Goal: Task Accomplishment & Management: Use online tool/utility

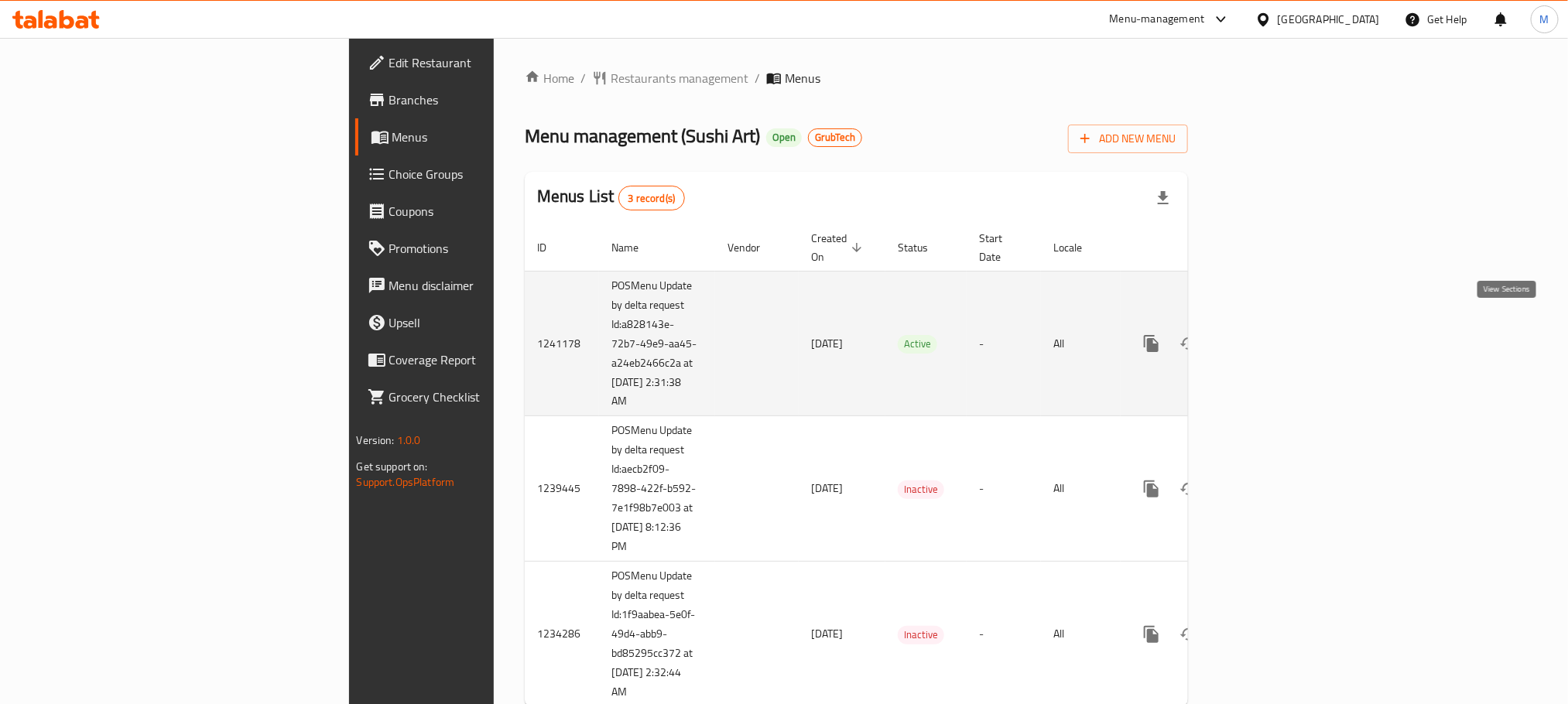
click at [1273, 334] on icon "enhanced table" at bounding box center [1263, 343] width 18 height 18
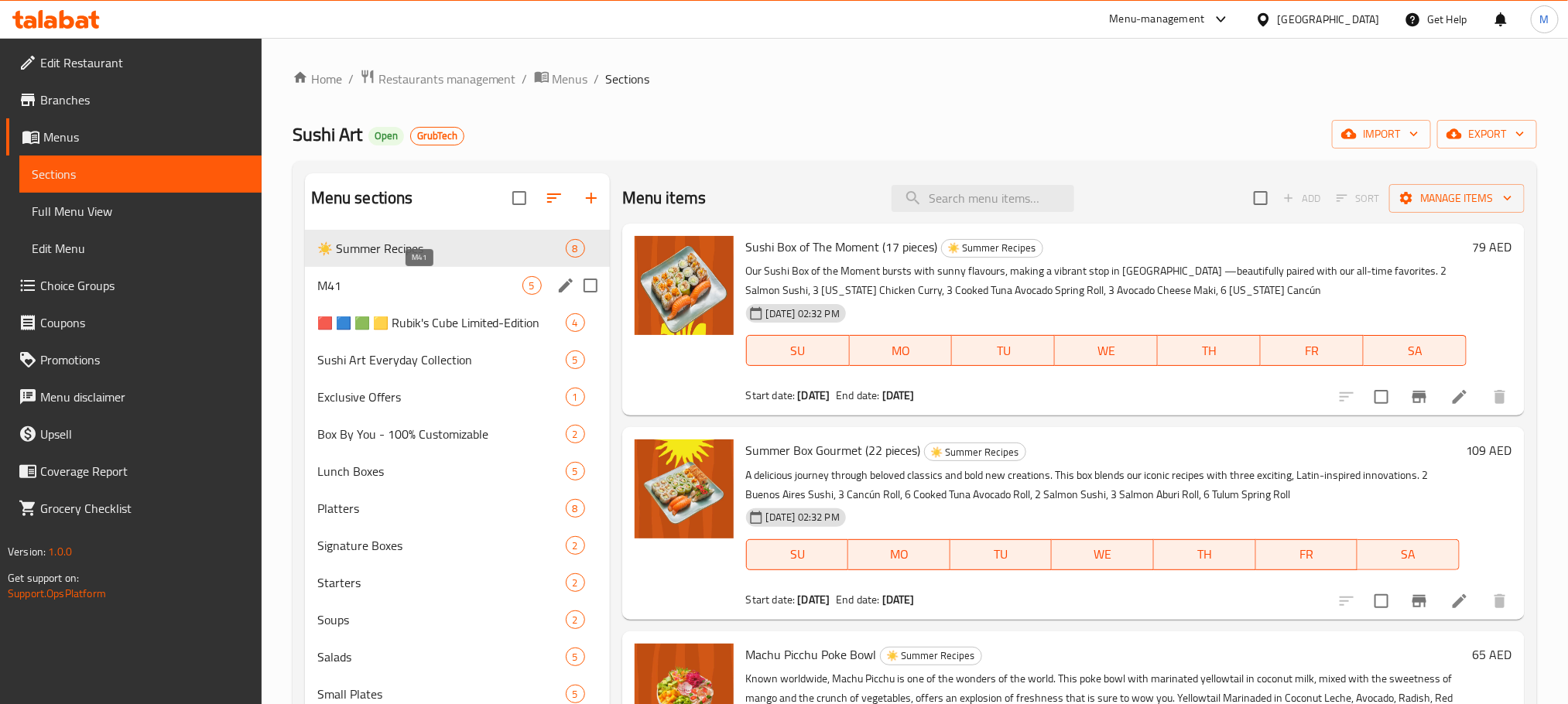
click at [384, 281] on span "M41" at bounding box center [420, 285] width 205 height 18
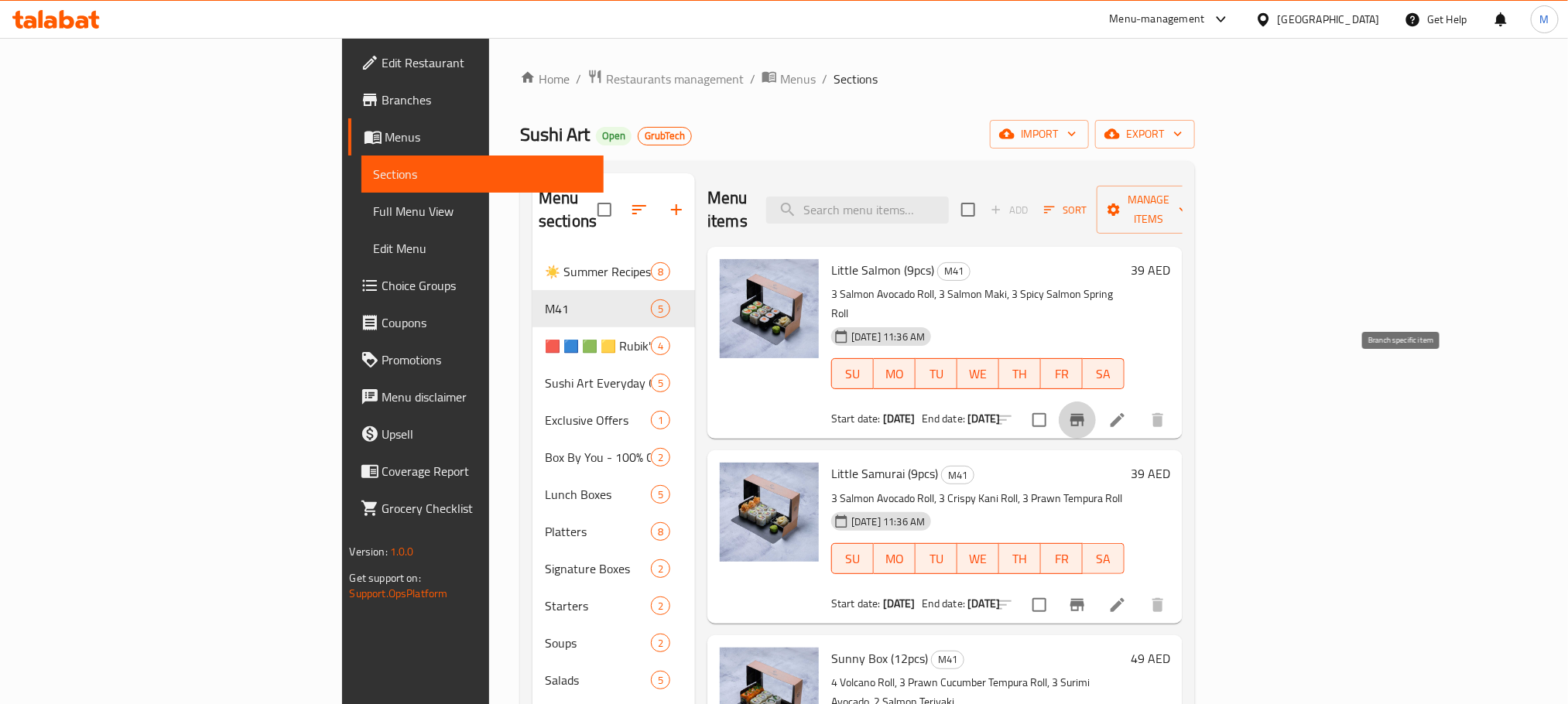
click at [1087, 411] on icon "Branch-specific-item" at bounding box center [1077, 420] width 18 height 18
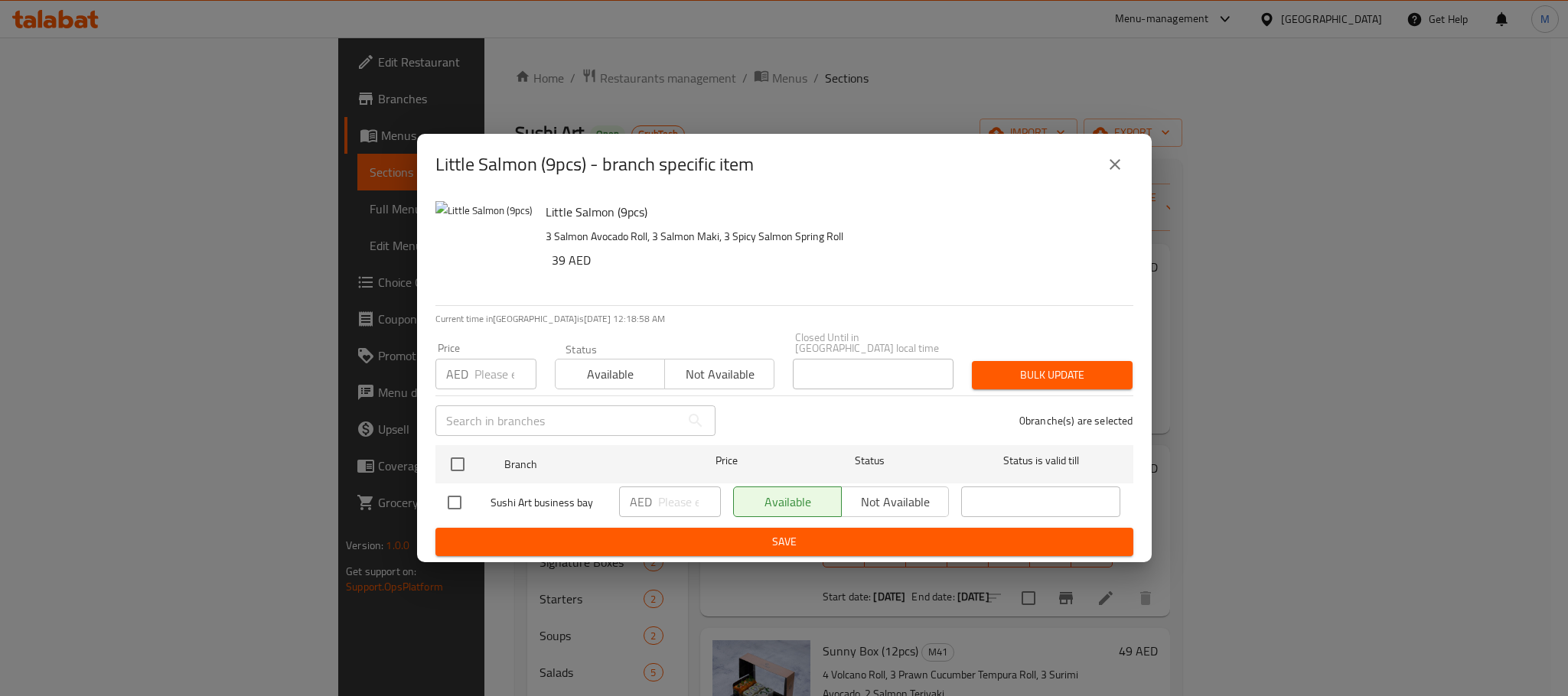
click at [1132, 149] on div "Little Salmon (9pcs) - branch specific item" at bounding box center [784, 164] width 698 height 37
click at [1122, 156] on icon "close" at bounding box center [1115, 164] width 18 height 18
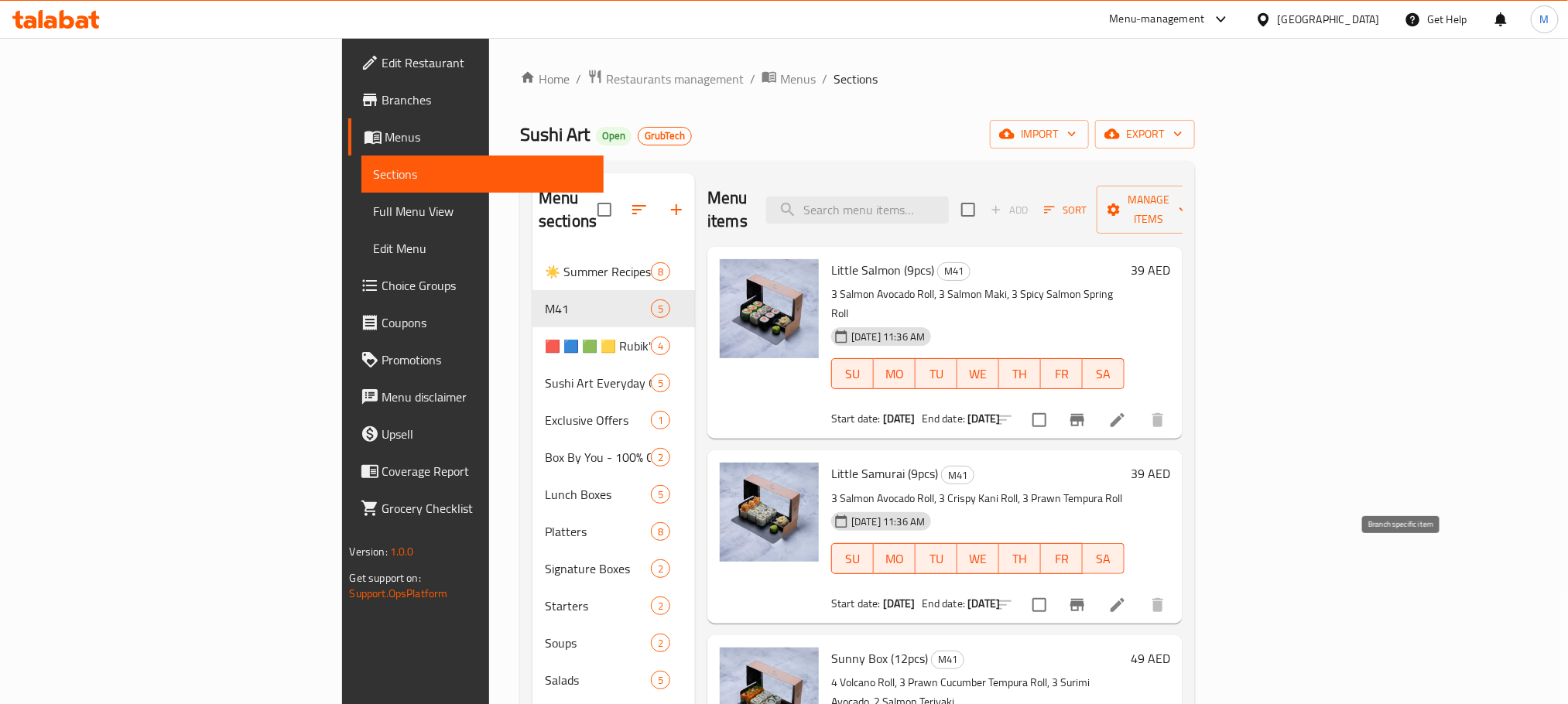
click at [1096, 587] on button "Branch-specific-item" at bounding box center [1077, 605] width 37 height 37
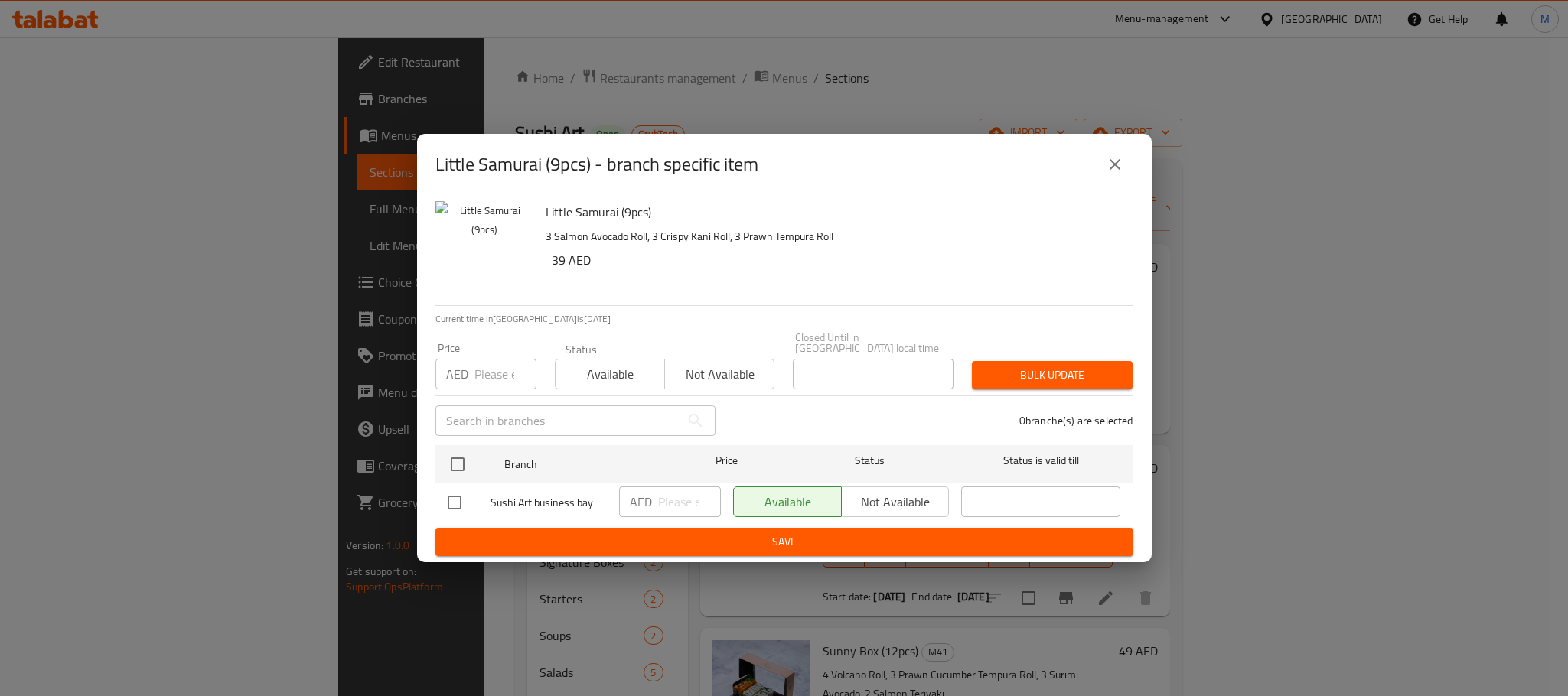
click at [1107, 177] on button "close" at bounding box center [1114, 164] width 37 height 37
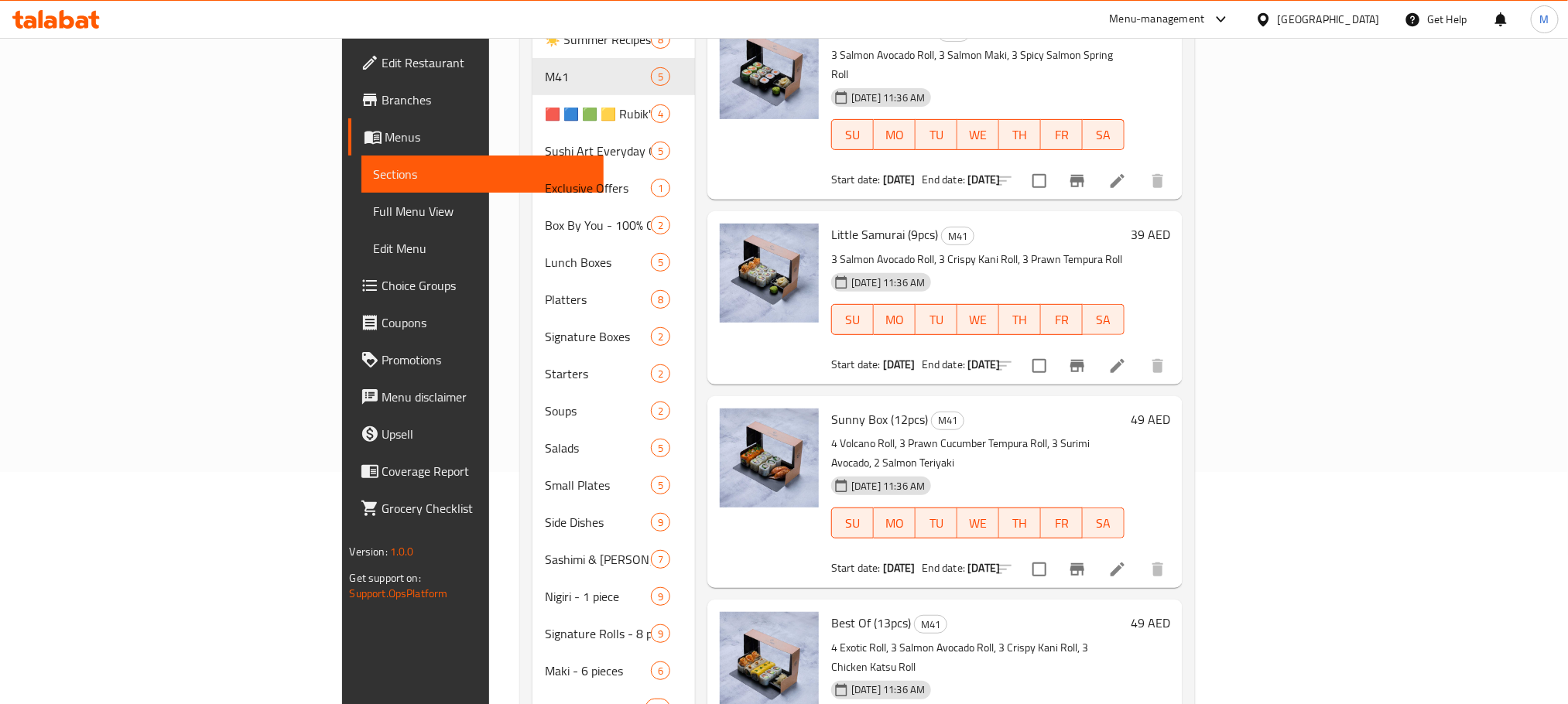
scroll to position [8, 0]
click at [1084, 562] on icon "Branch-specific-item" at bounding box center [1077, 569] width 14 height 13
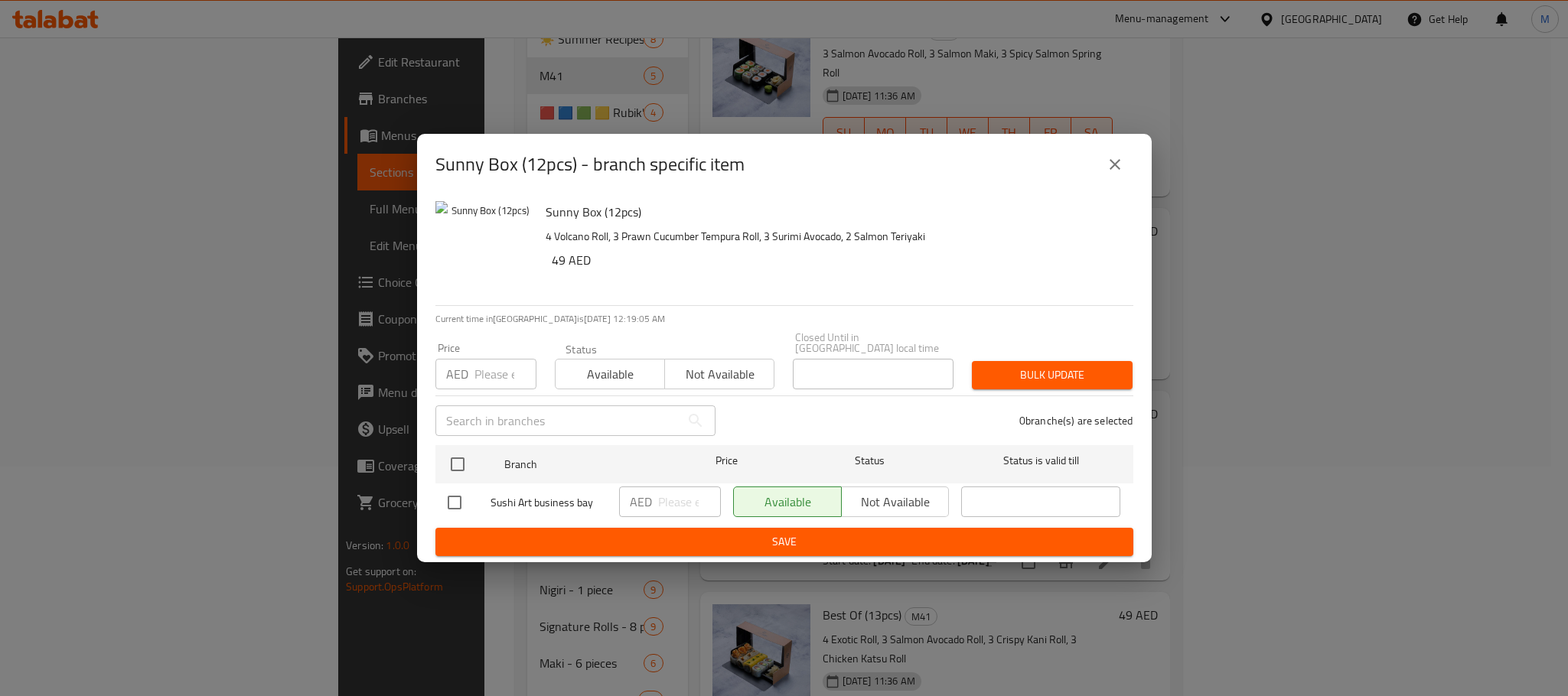
click at [1106, 165] on icon "close" at bounding box center [1115, 164] width 18 height 18
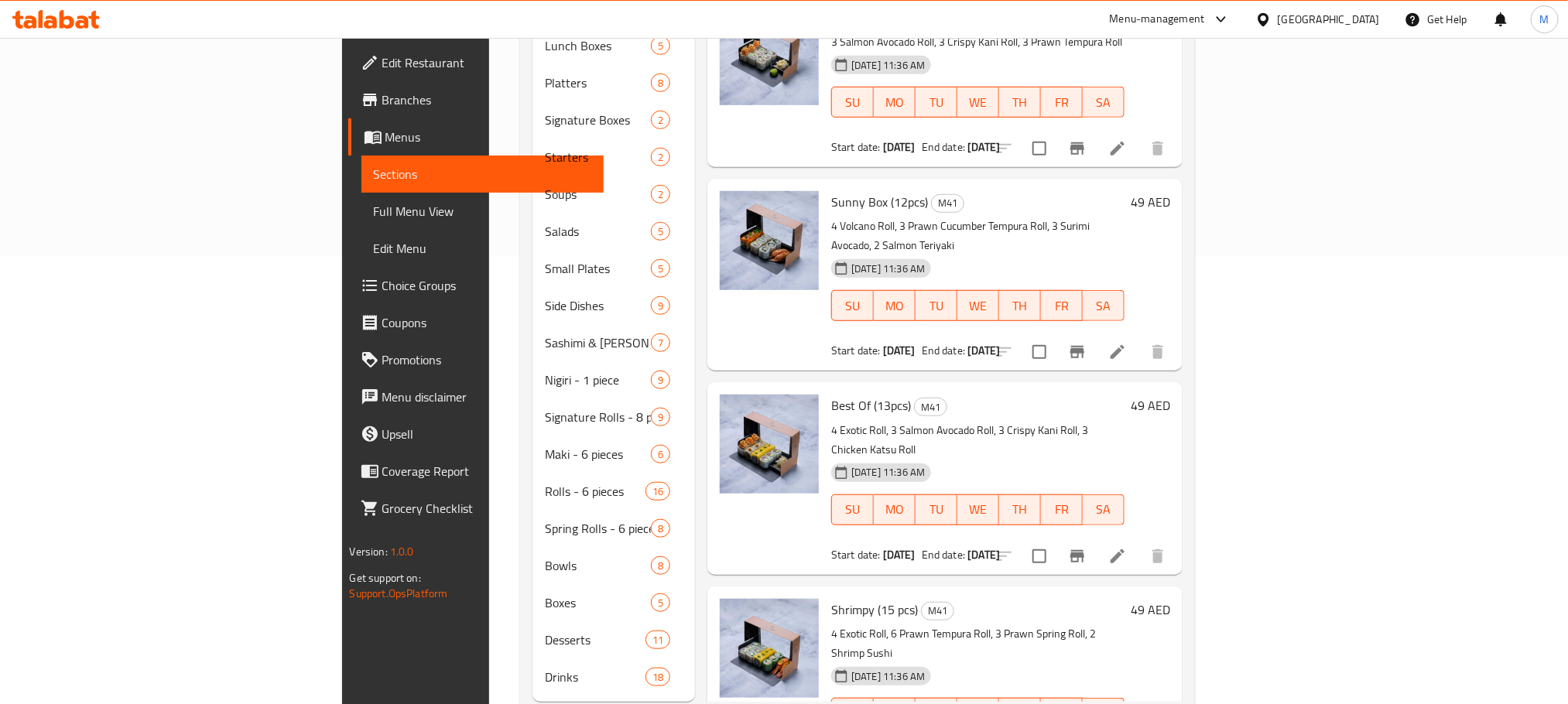
scroll to position [464, 0]
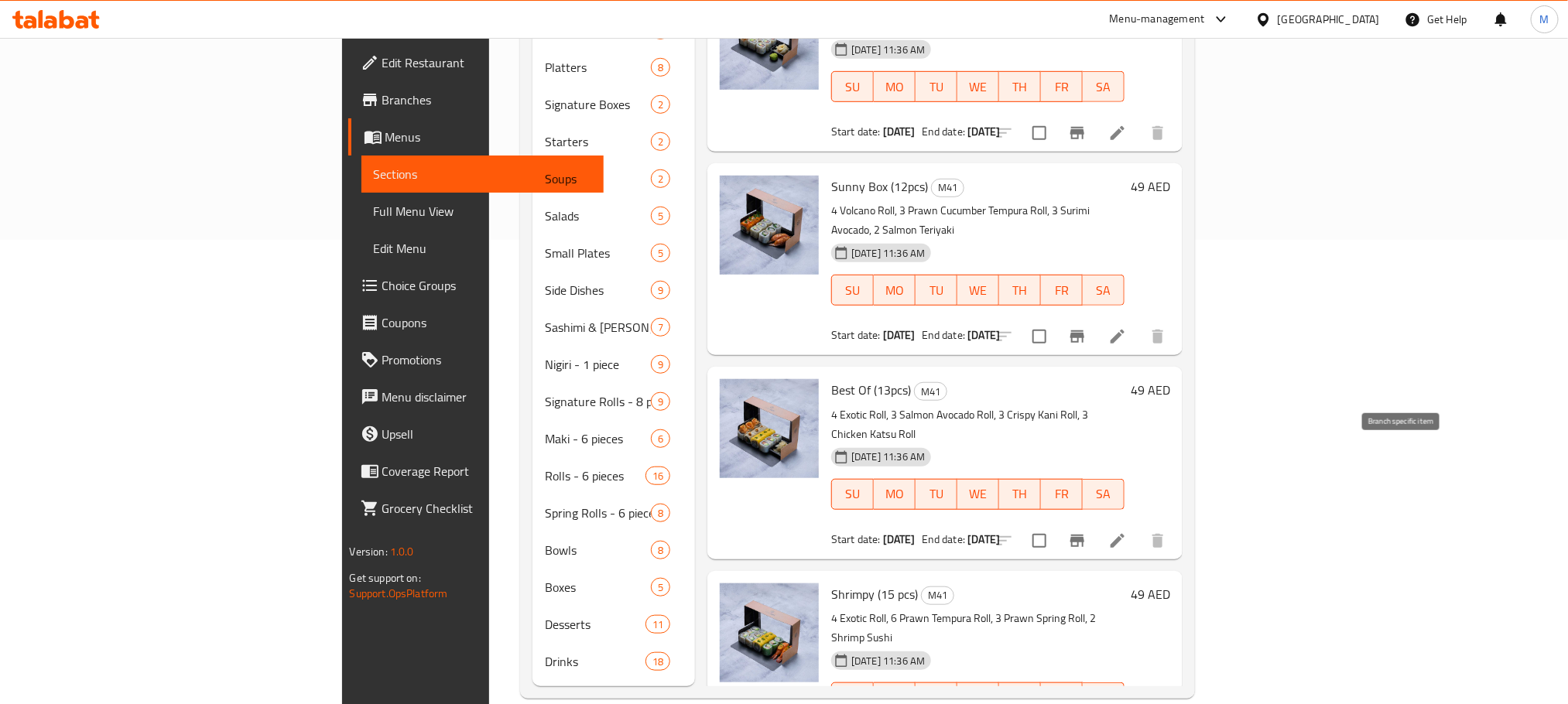
click at [1096, 522] on button "Branch-specific-item" at bounding box center [1077, 540] width 37 height 37
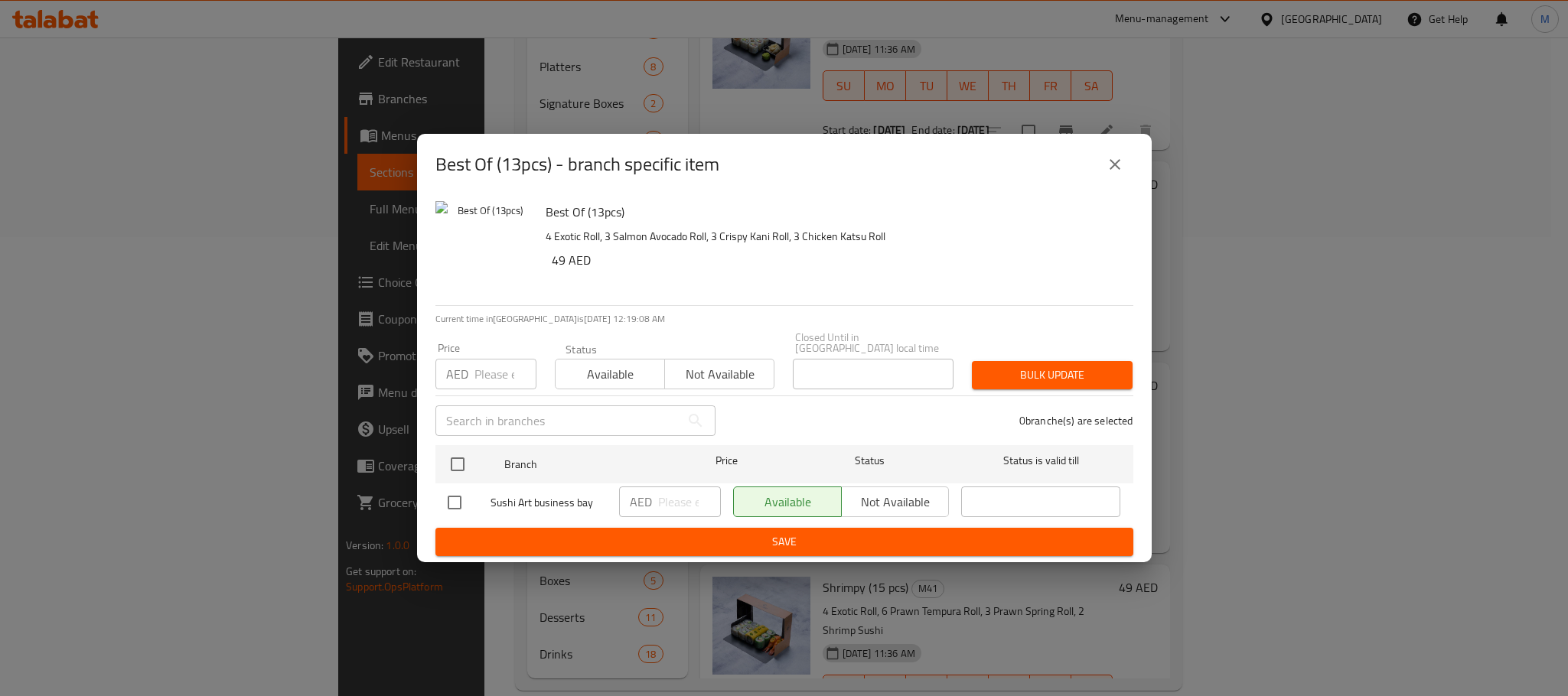
click at [1126, 165] on button "close" at bounding box center [1114, 164] width 37 height 37
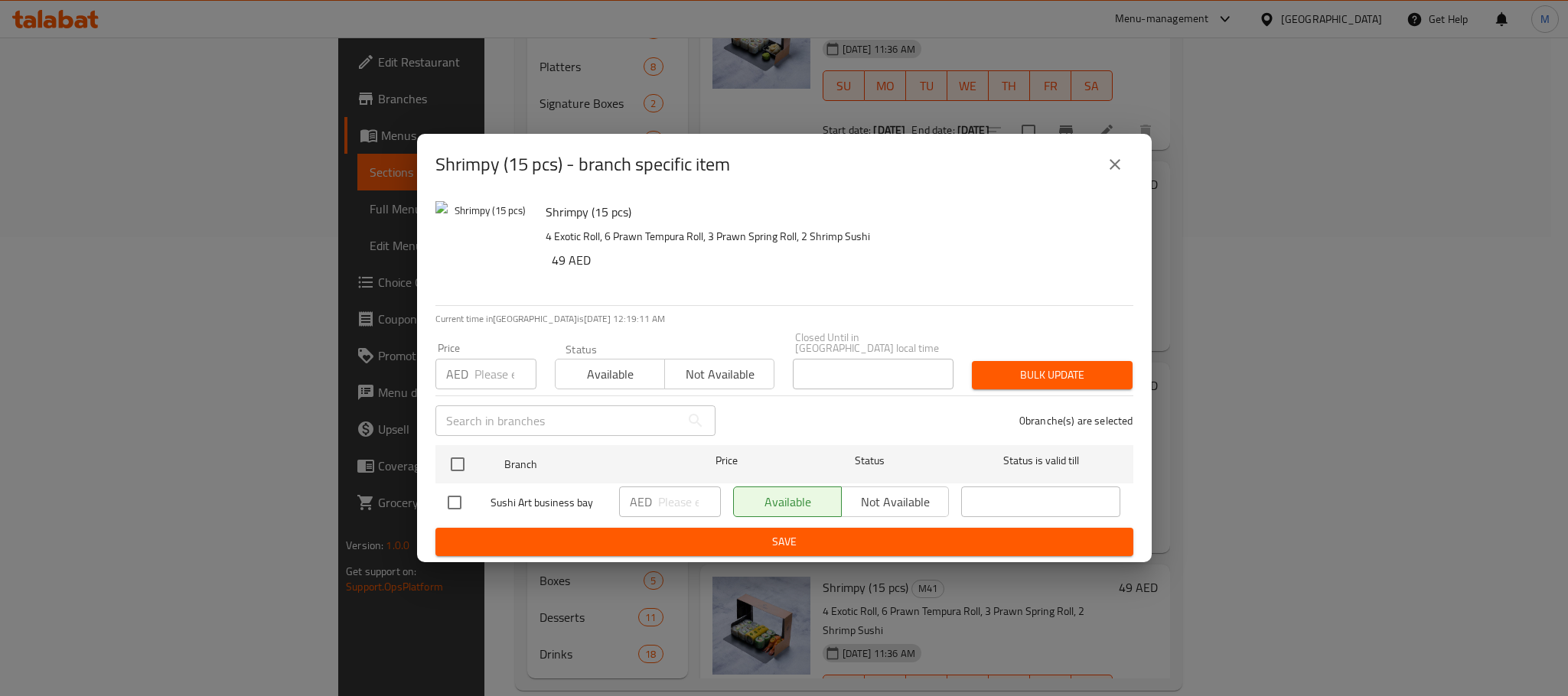
click at [1114, 156] on div "Shrimpy (15 pcs) - branch specific item" at bounding box center [784, 164] width 698 height 37
click at [1098, 166] on button "close" at bounding box center [1114, 164] width 37 height 37
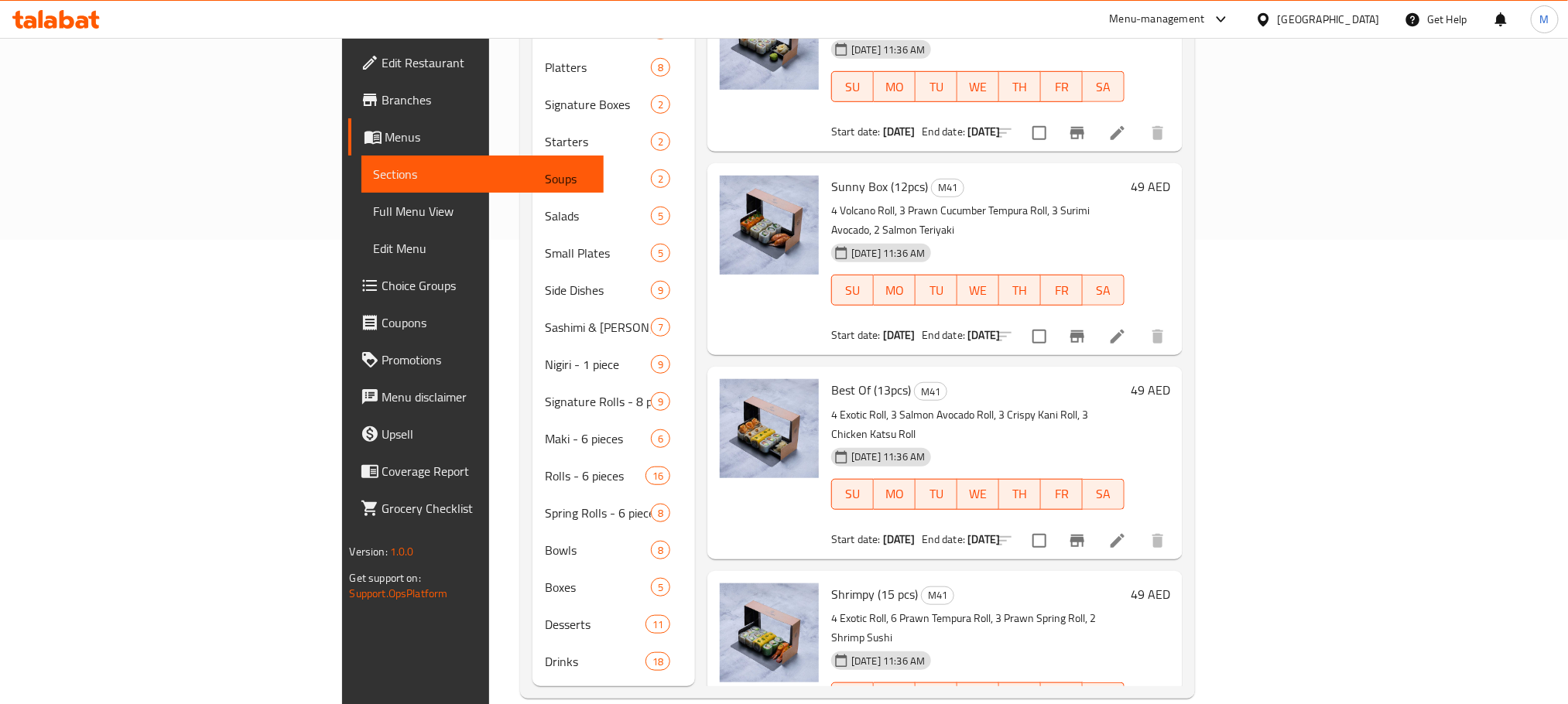
click at [374, 207] on span "Full Menu View" at bounding box center [482, 211] width 217 height 18
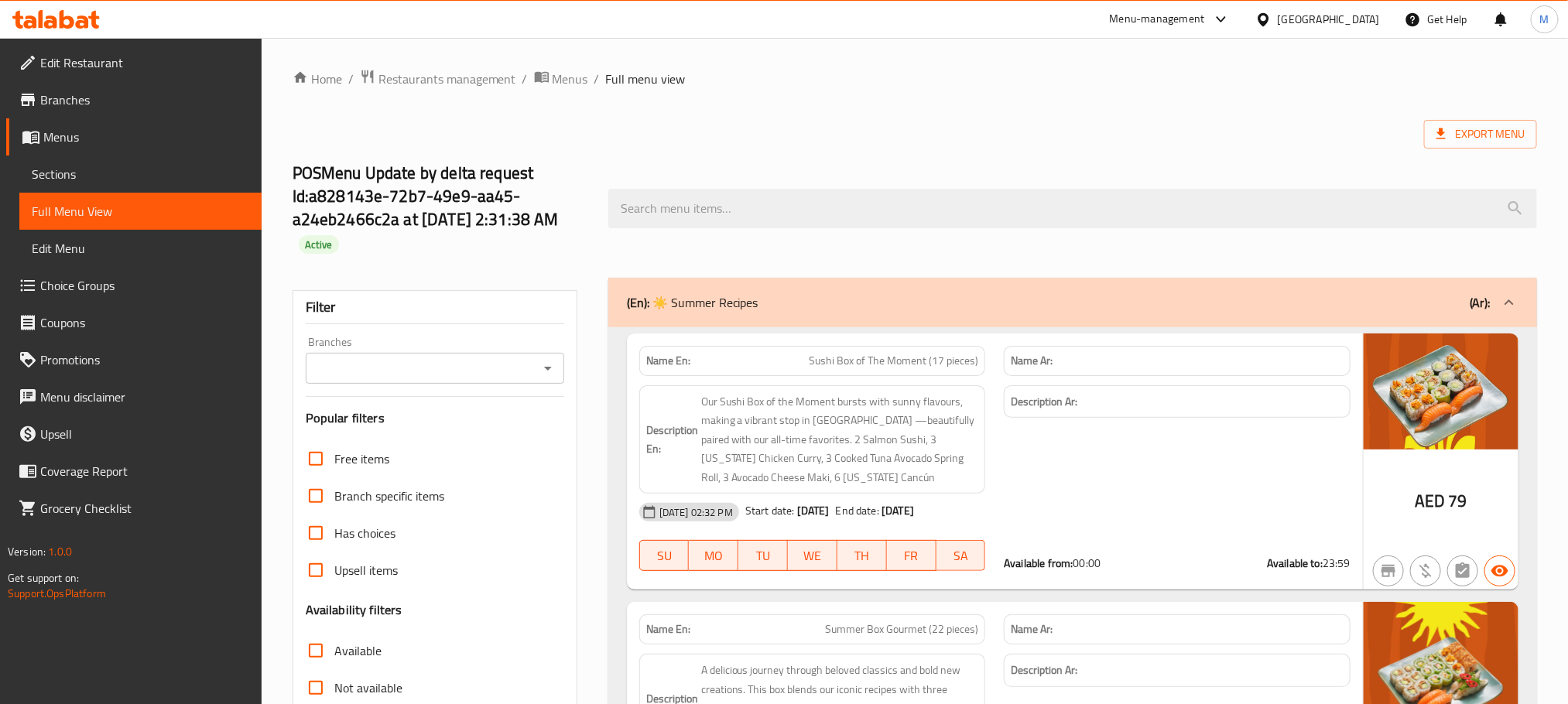
scroll to position [232, 0]
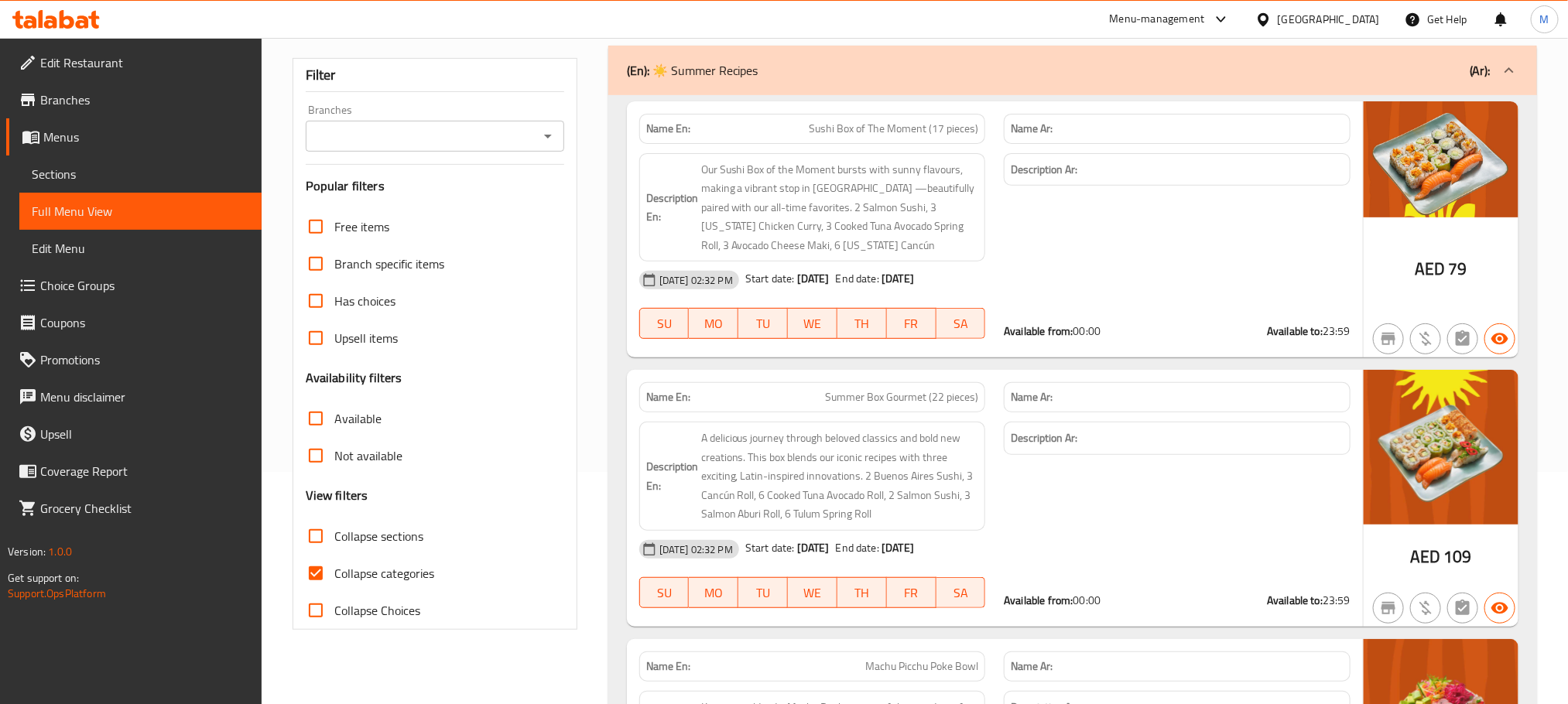
click at [315, 530] on input "Collapse sections" at bounding box center [315, 536] width 37 height 37
checkbox input "true"
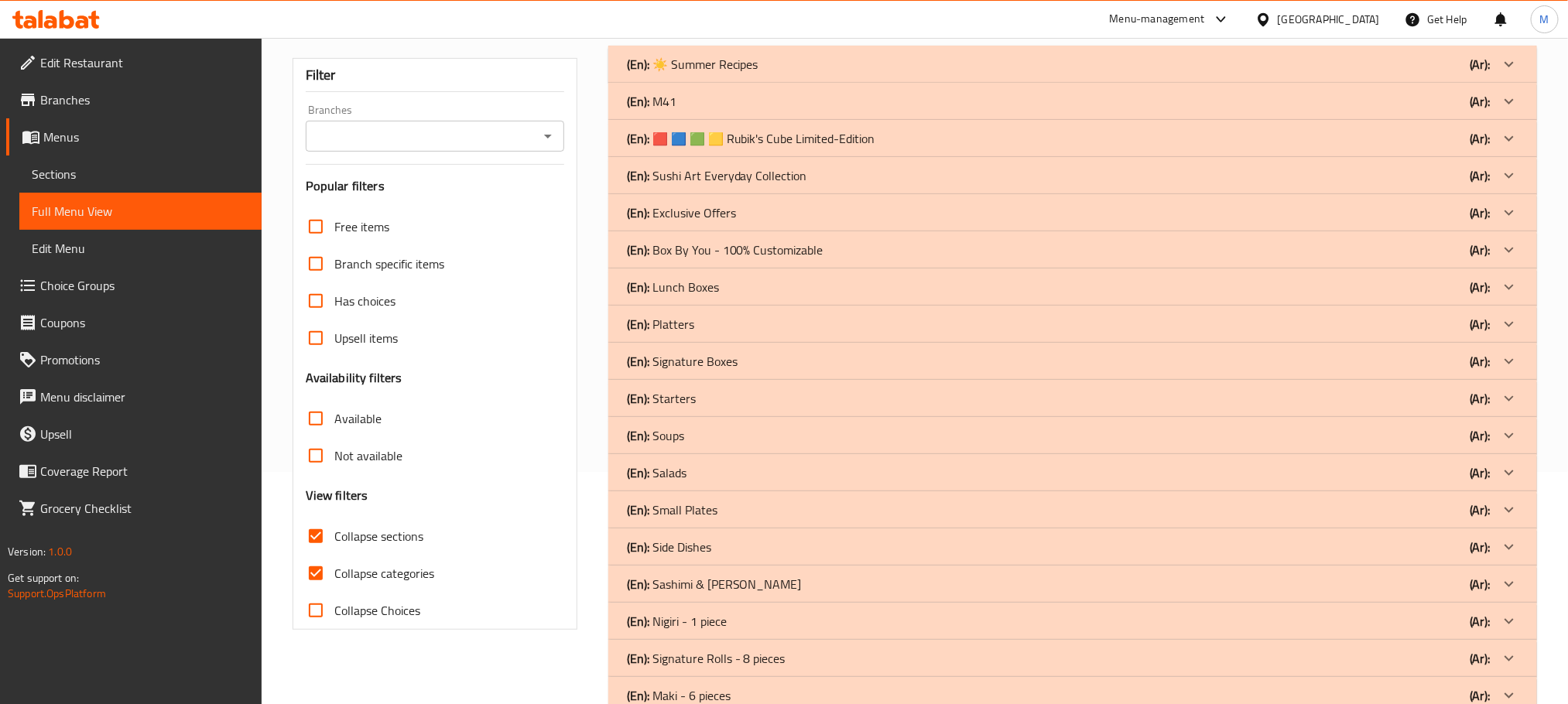
click at [312, 615] on input "Collapse Choices" at bounding box center [315, 610] width 37 height 37
checkbox input "true"
click at [1515, 74] on icon at bounding box center [1509, 64] width 18 height 18
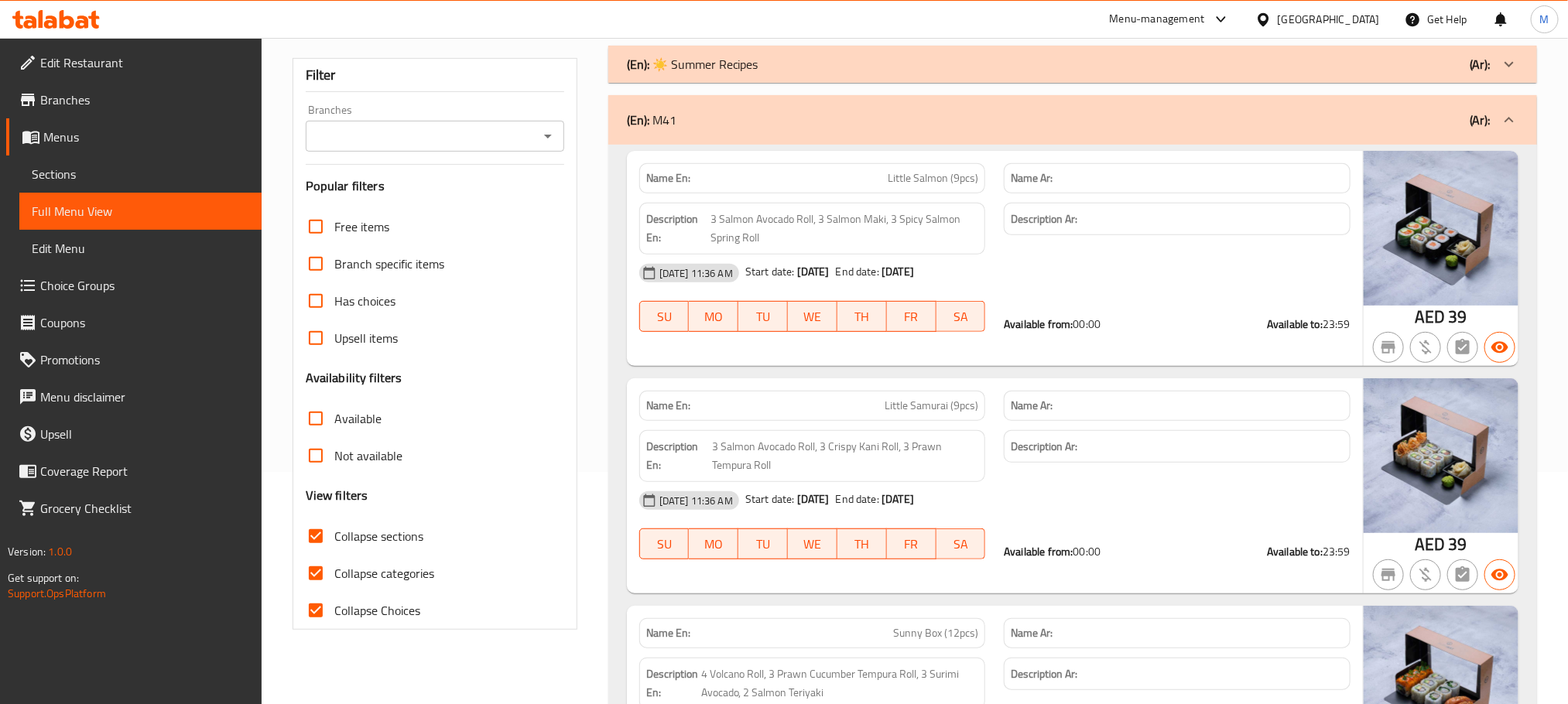
click at [546, 133] on icon "Open" at bounding box center [548, 136] width 18 height 18
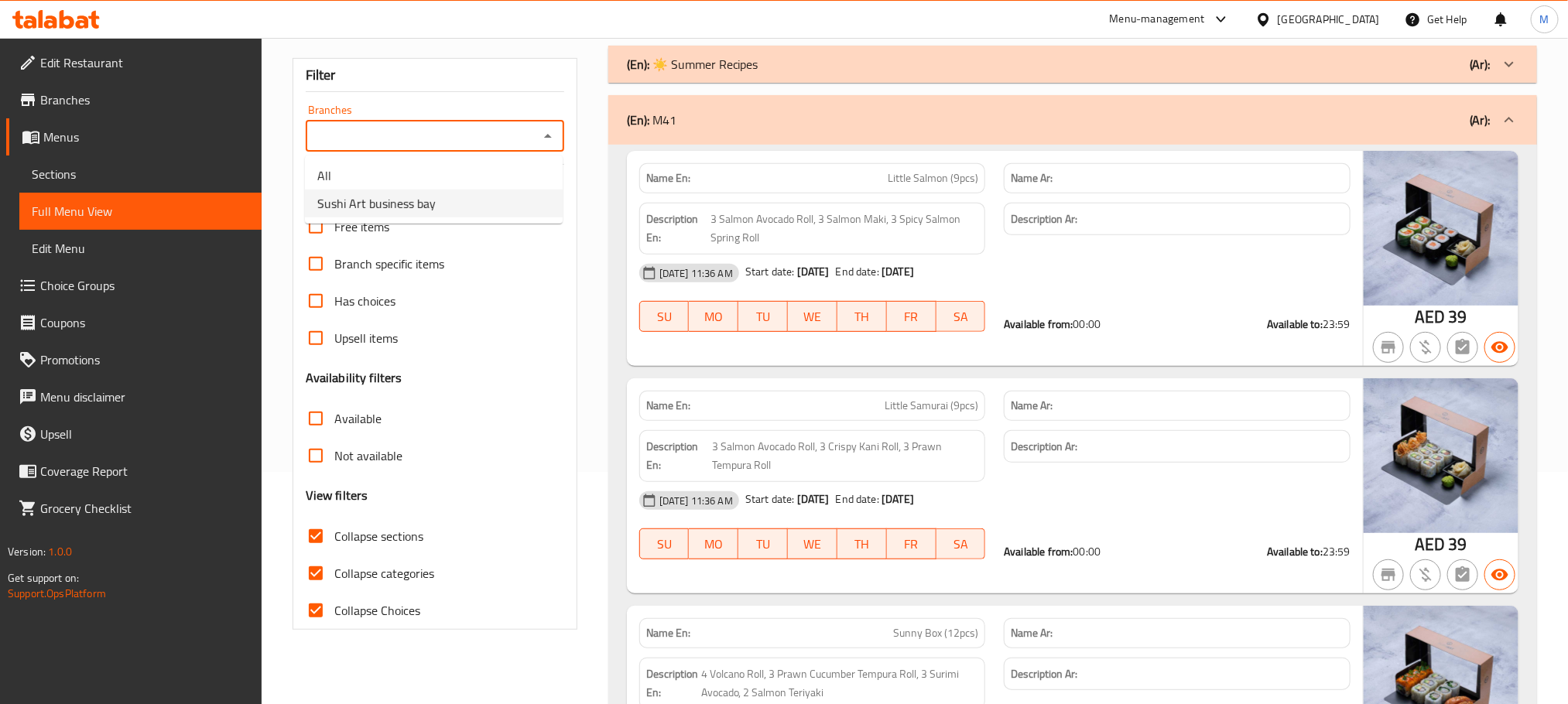
click at [386, 198] on span "Sushi Art business bay" at bounding box center [376, 203] width 118 height 18
type input "Sushi Art business bay"
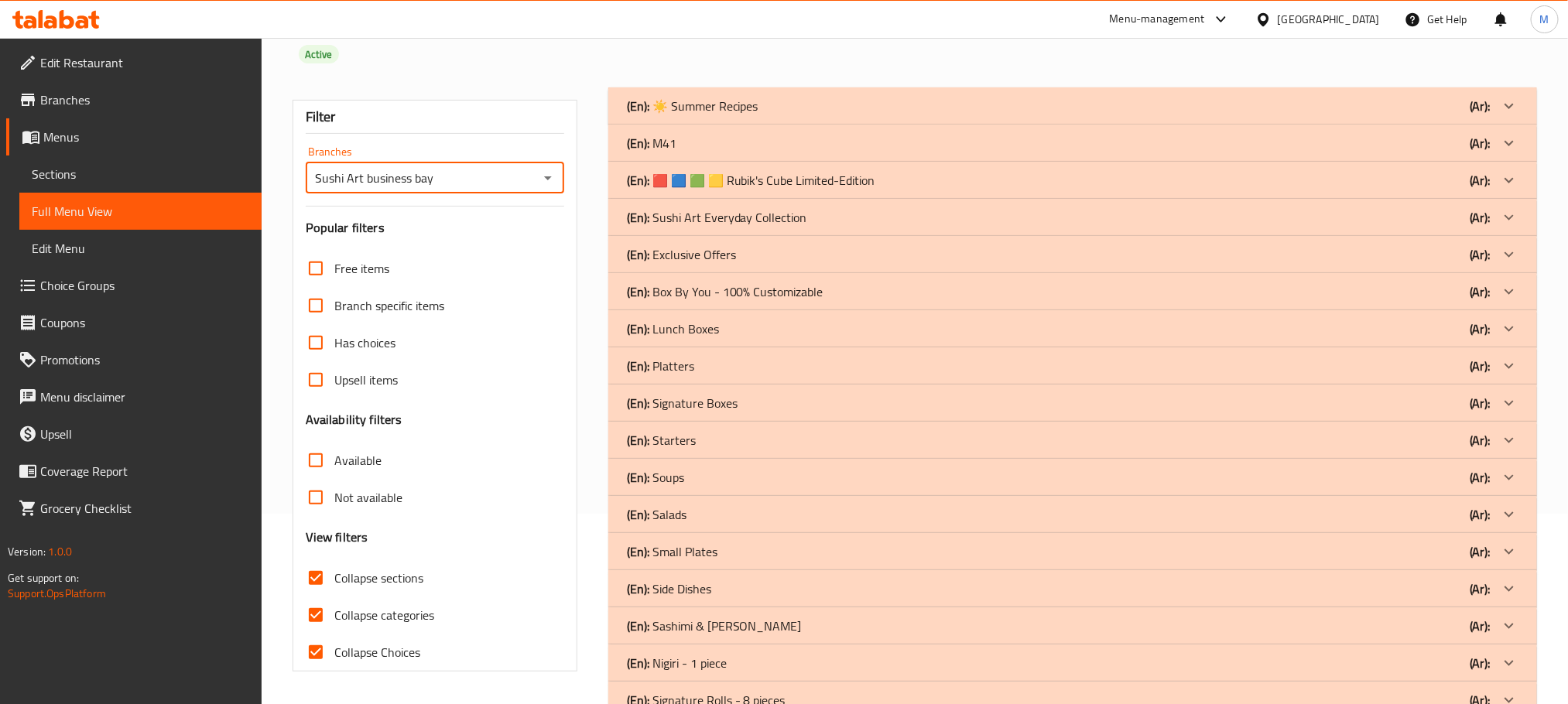
scroll to position [42, 0]
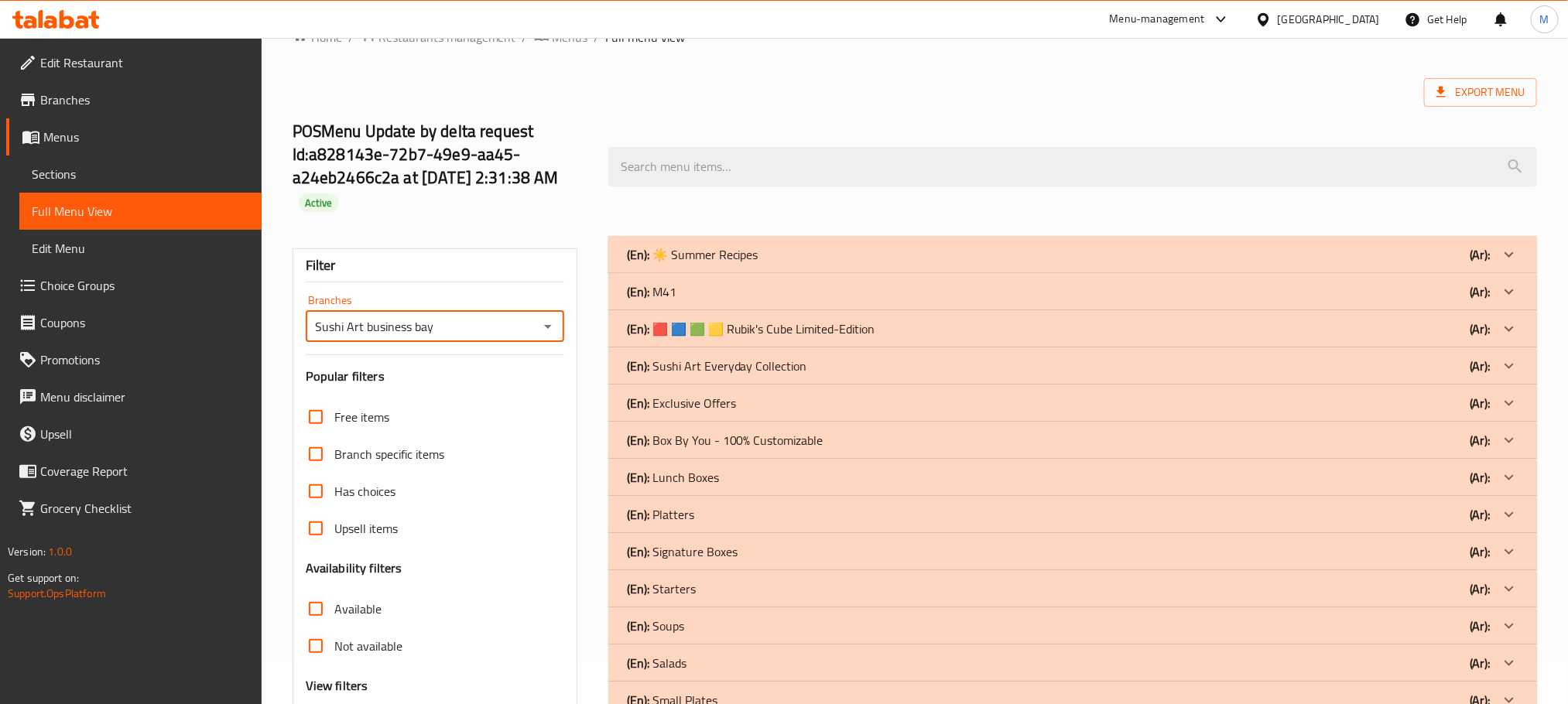
click at [1501, 263] on icon at bounding box center [1509, 254] width 18 height 18
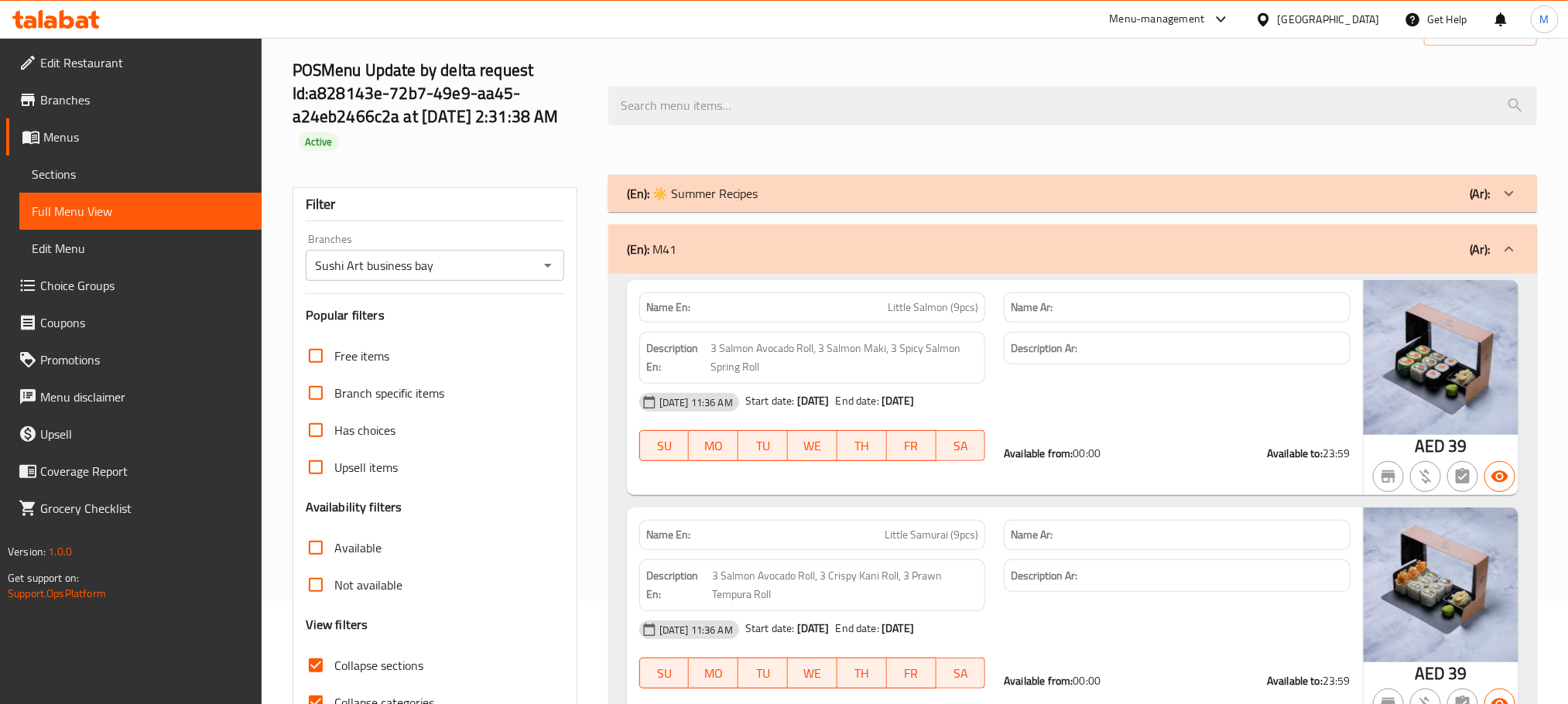
scroll to position [0, 0]
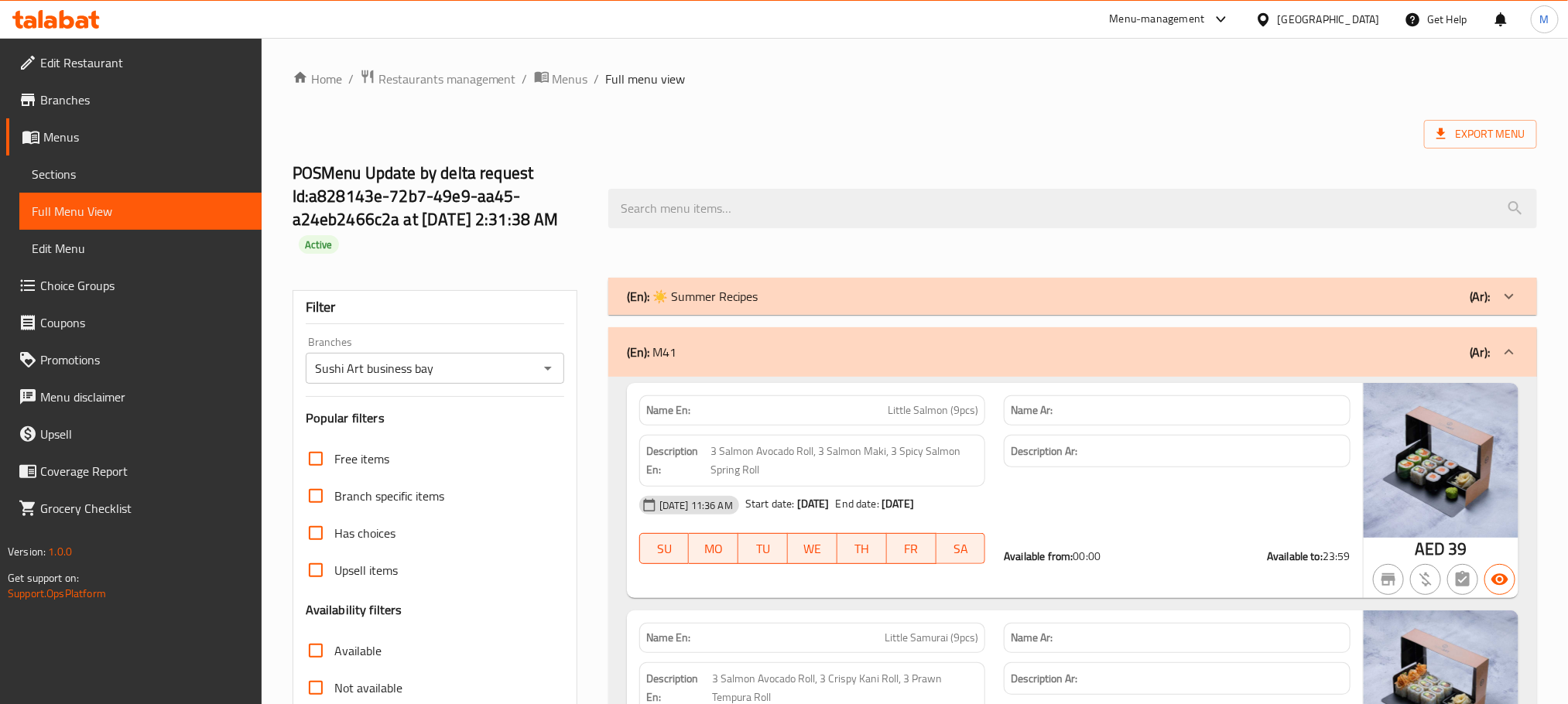
click at [80, 101] on span "Branches" at bounding box center [145, 100] width 209 height 18
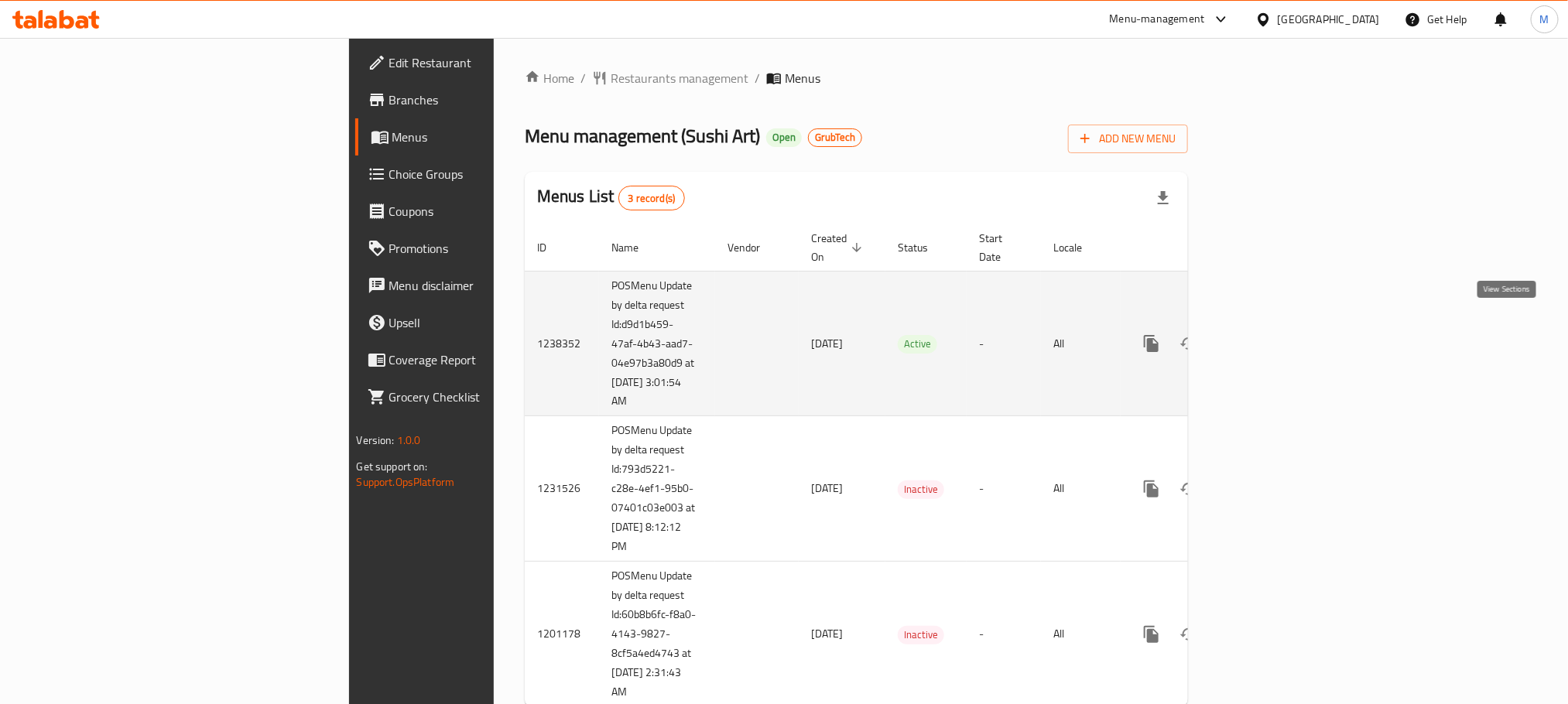
click at [1271, 336] on icon "enhanced table" at bounding box center [1263, 342] width 14 height 14
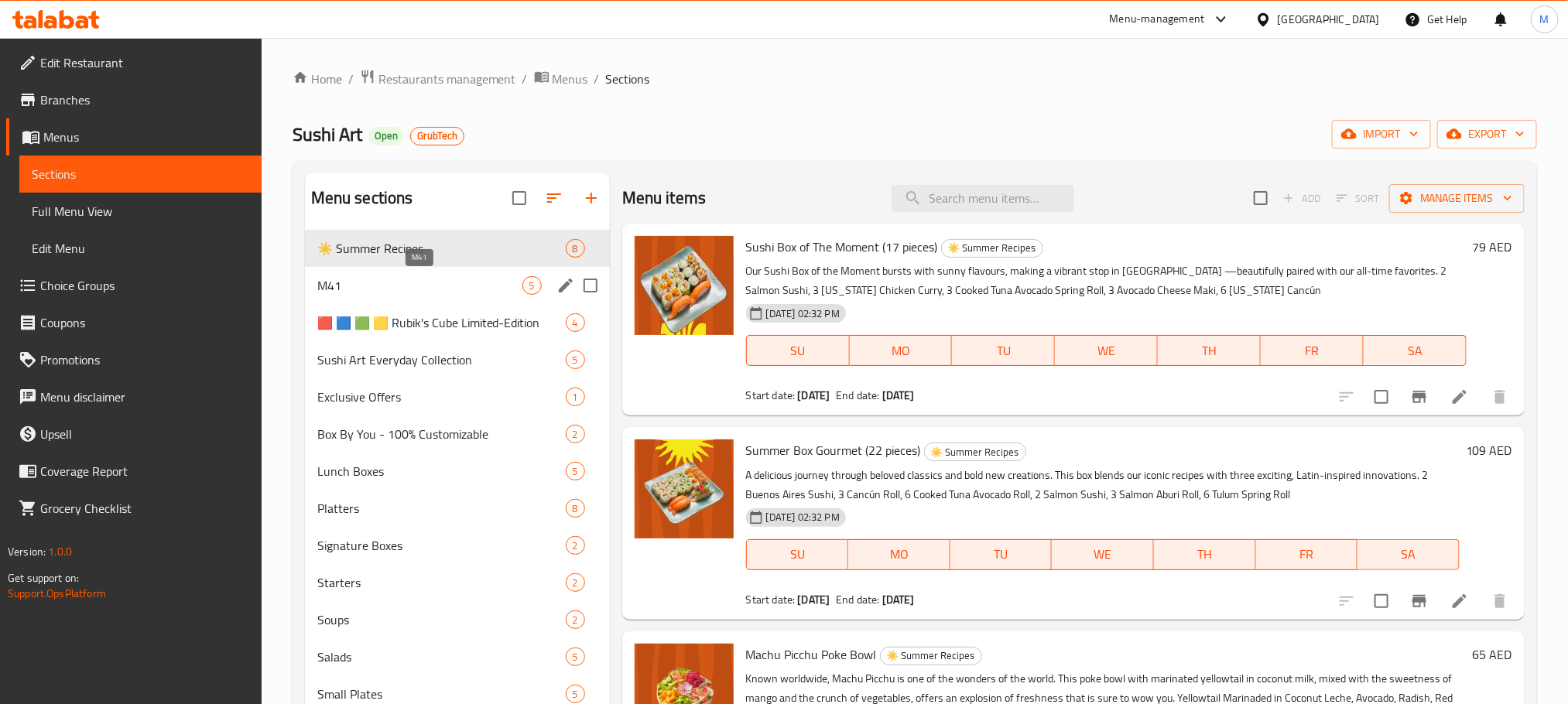
click at [355, 288] on span "M41" at bounding box center [420, 285] width 205 height 18
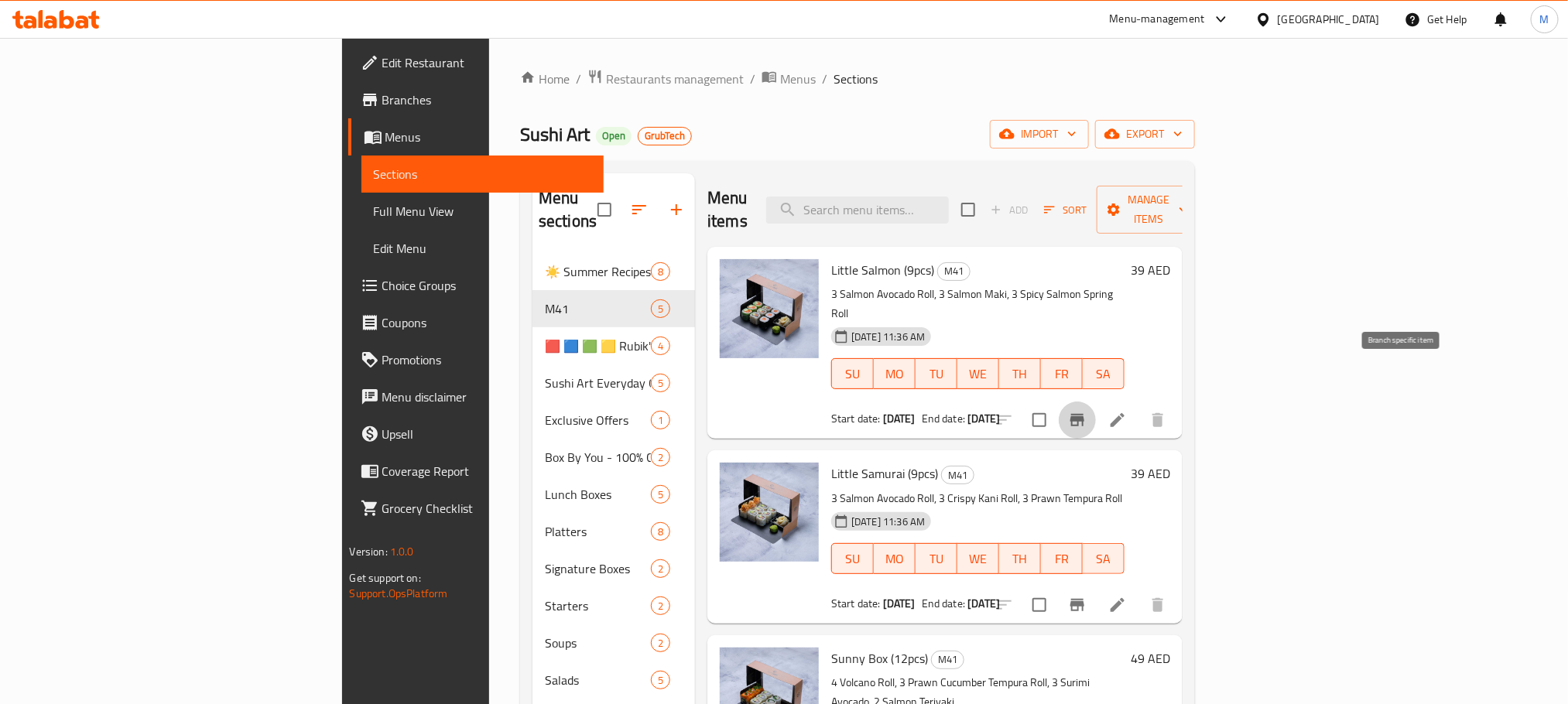
click at [1087, 411] on icon "Branch-specific-item" at bounding box center [1077, 420] width 18 height 18
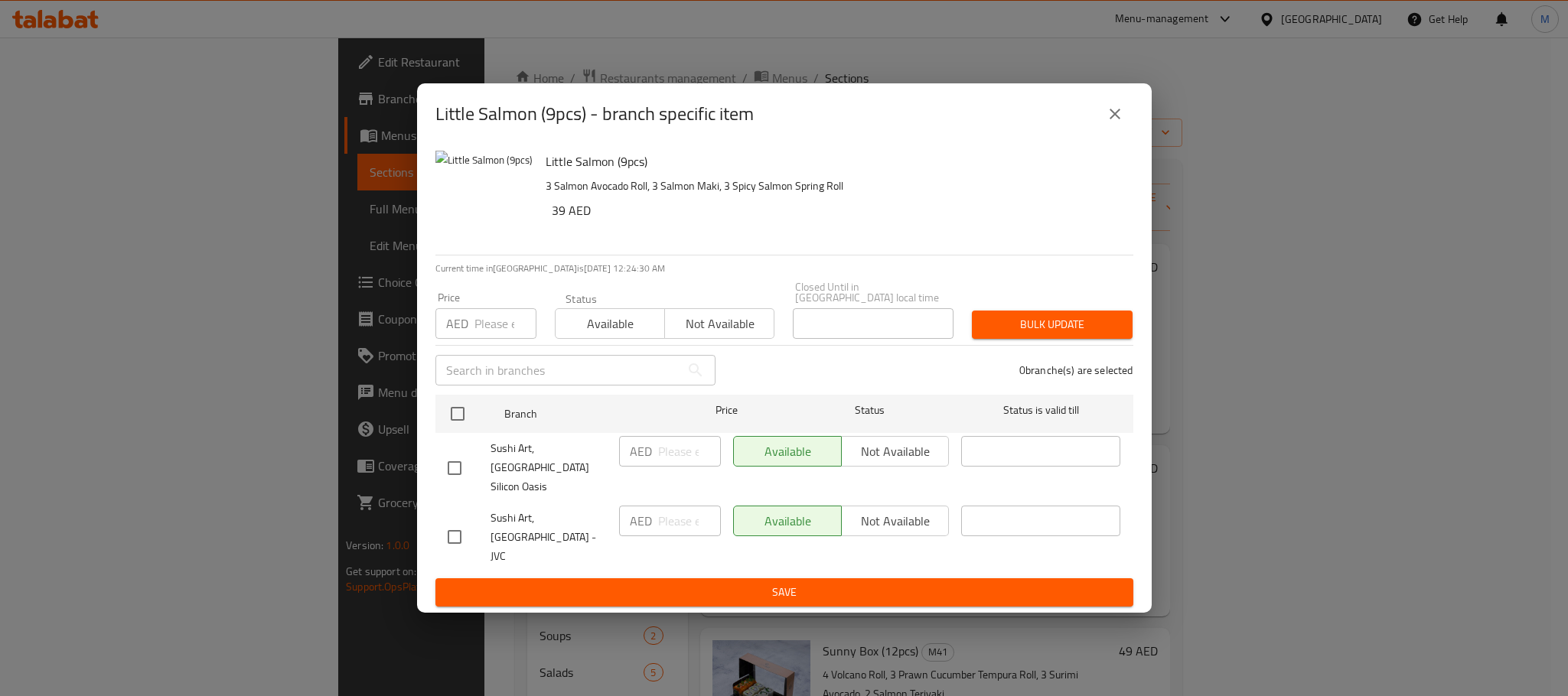
click at [1125, 131] on button "close" at bounding box center [1114, 113] width 37 height 37
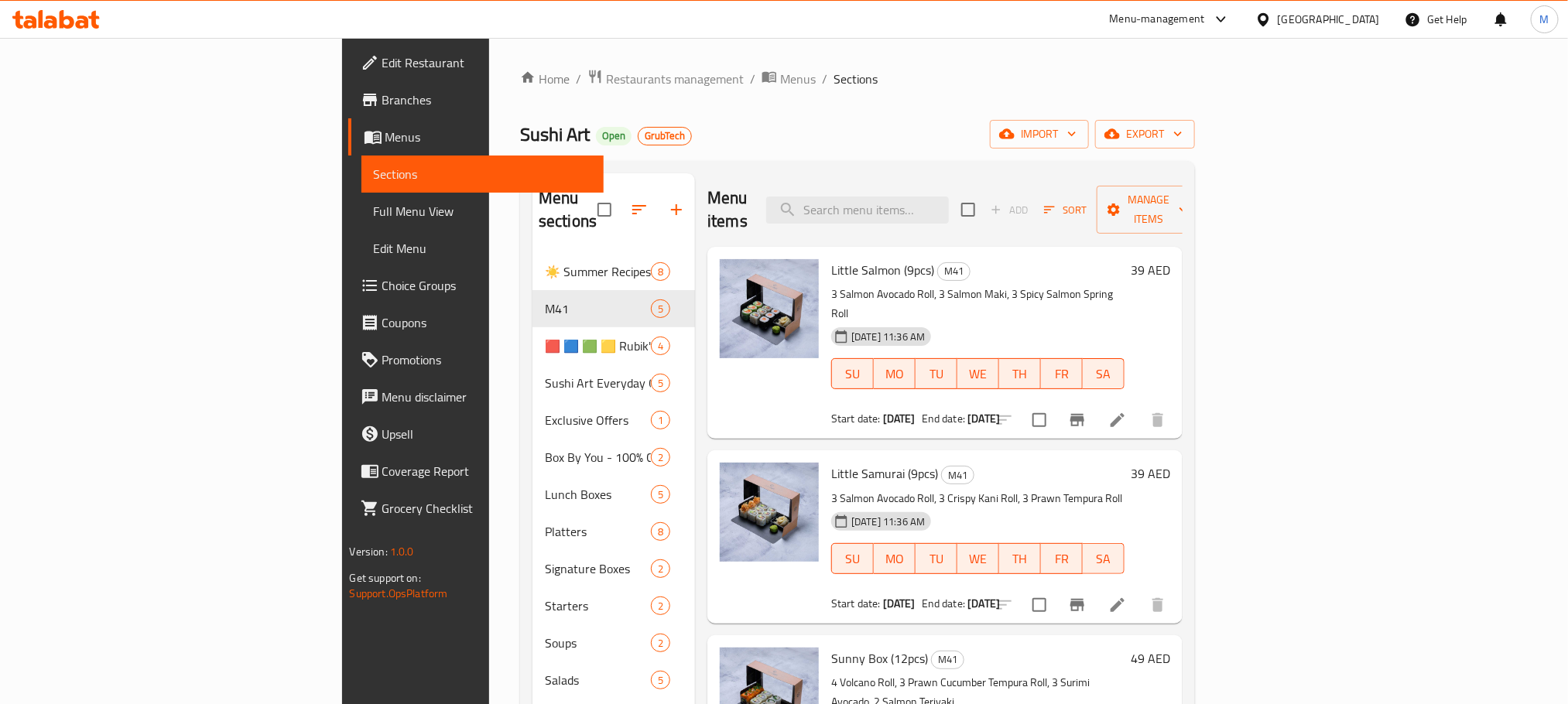
click at [374, 216] on span "Full Menu View" at bounding box center [482, 211] width 217 height 18
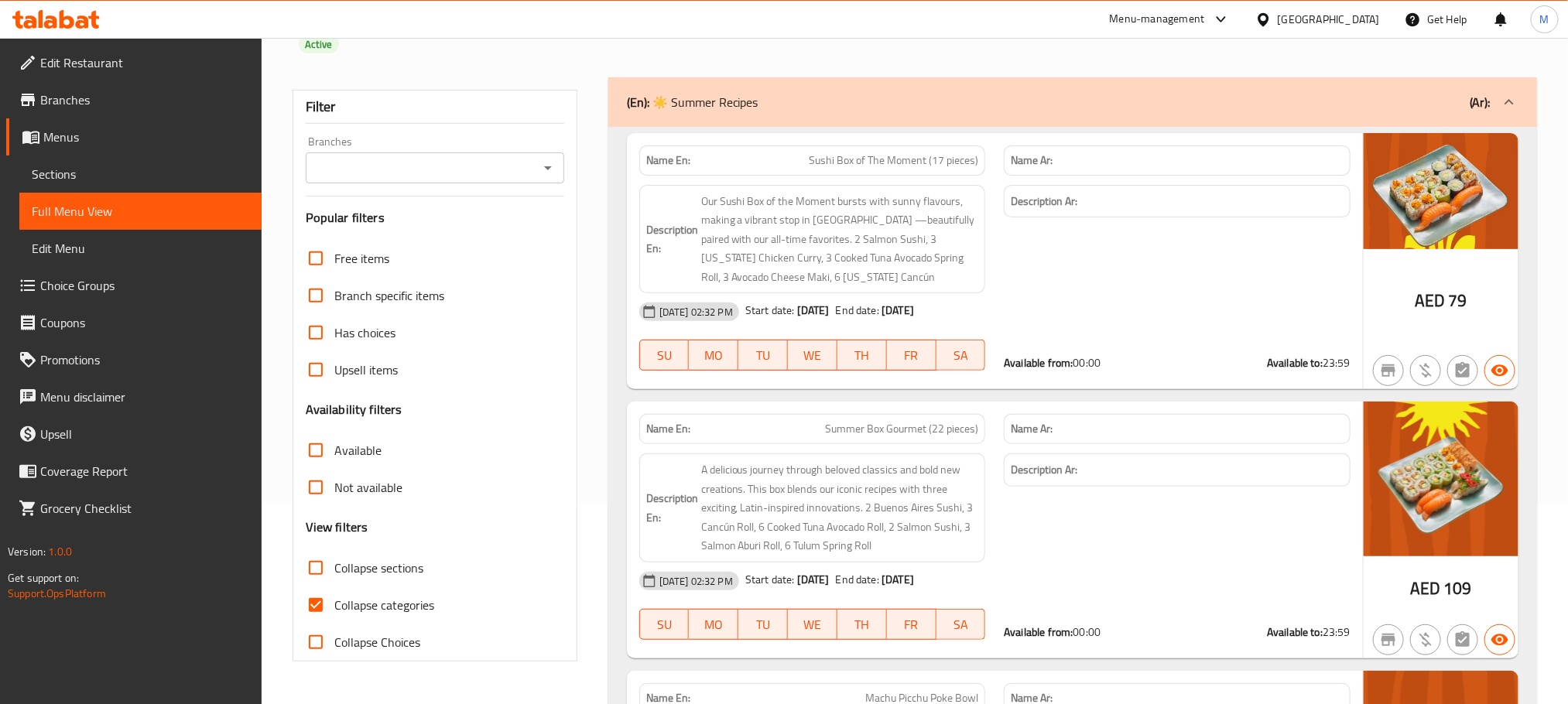
scroll to position [348, 0]
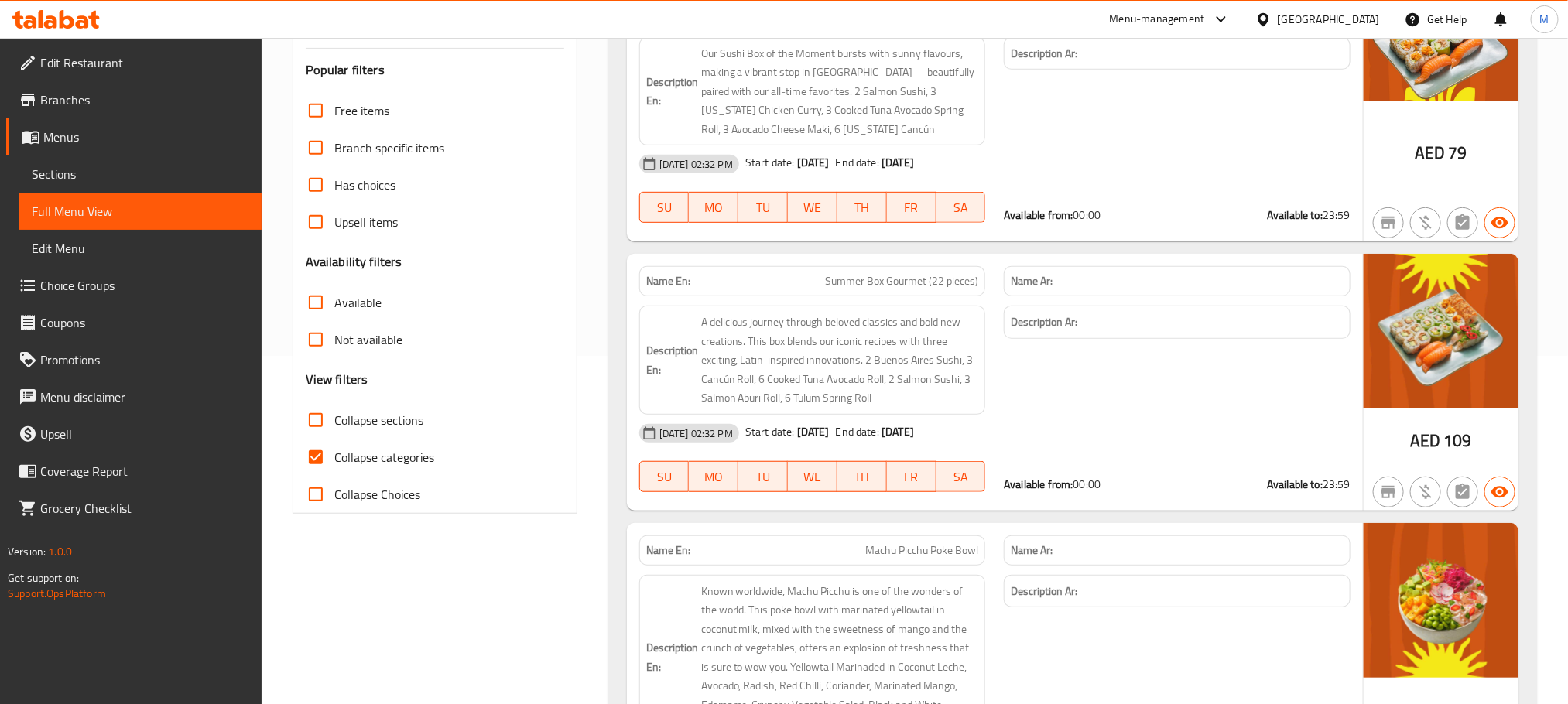
click at [309, 425] on input "Collapse sections" at bounding box center [315, 420] width 37 height 37
checkbox input "true"
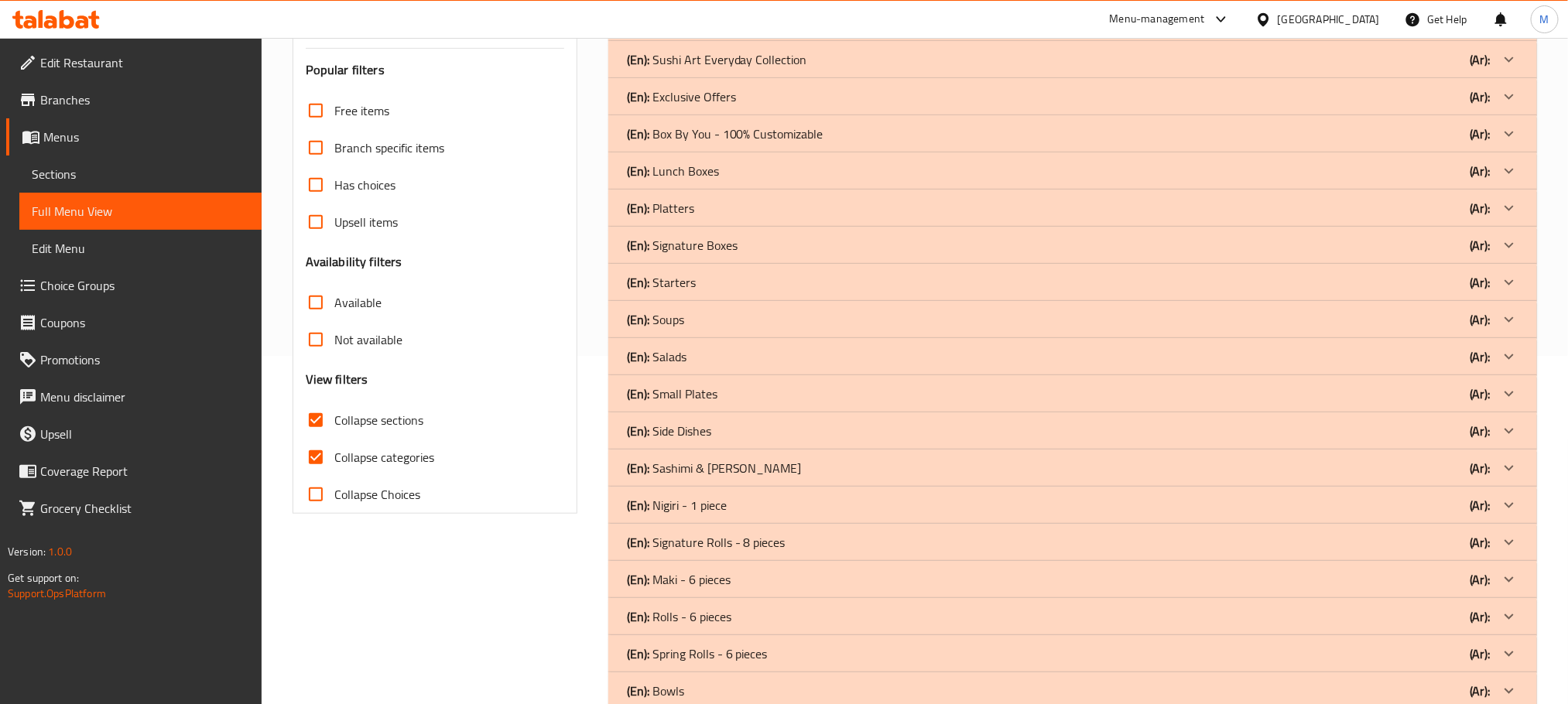
click at [321, 497] on input "Collapse Choices" at bounding box center [315, 494] width 37 height 37
checkbox input "true"
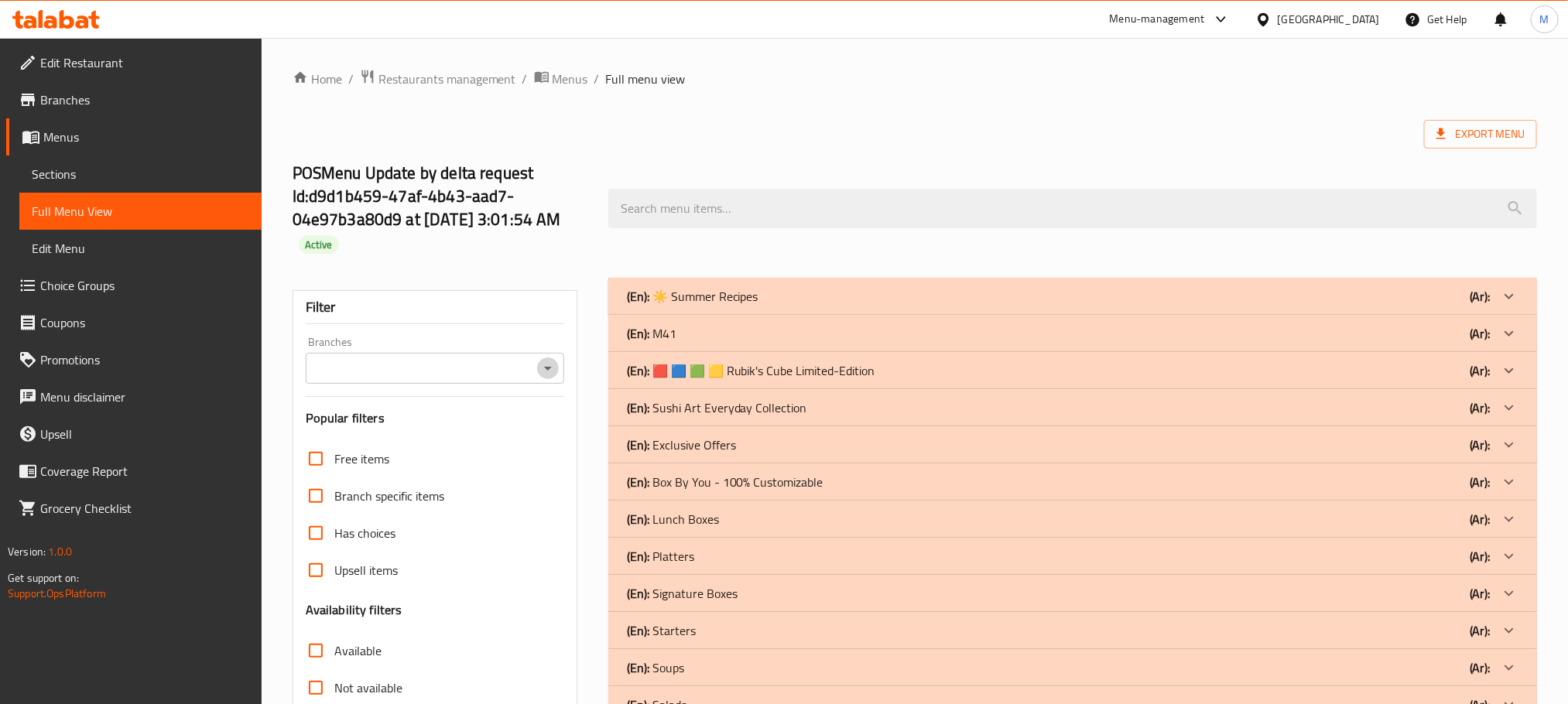
click at [540, 373] on icon "Open" at bounding box center [548, 368] width 18 height 18
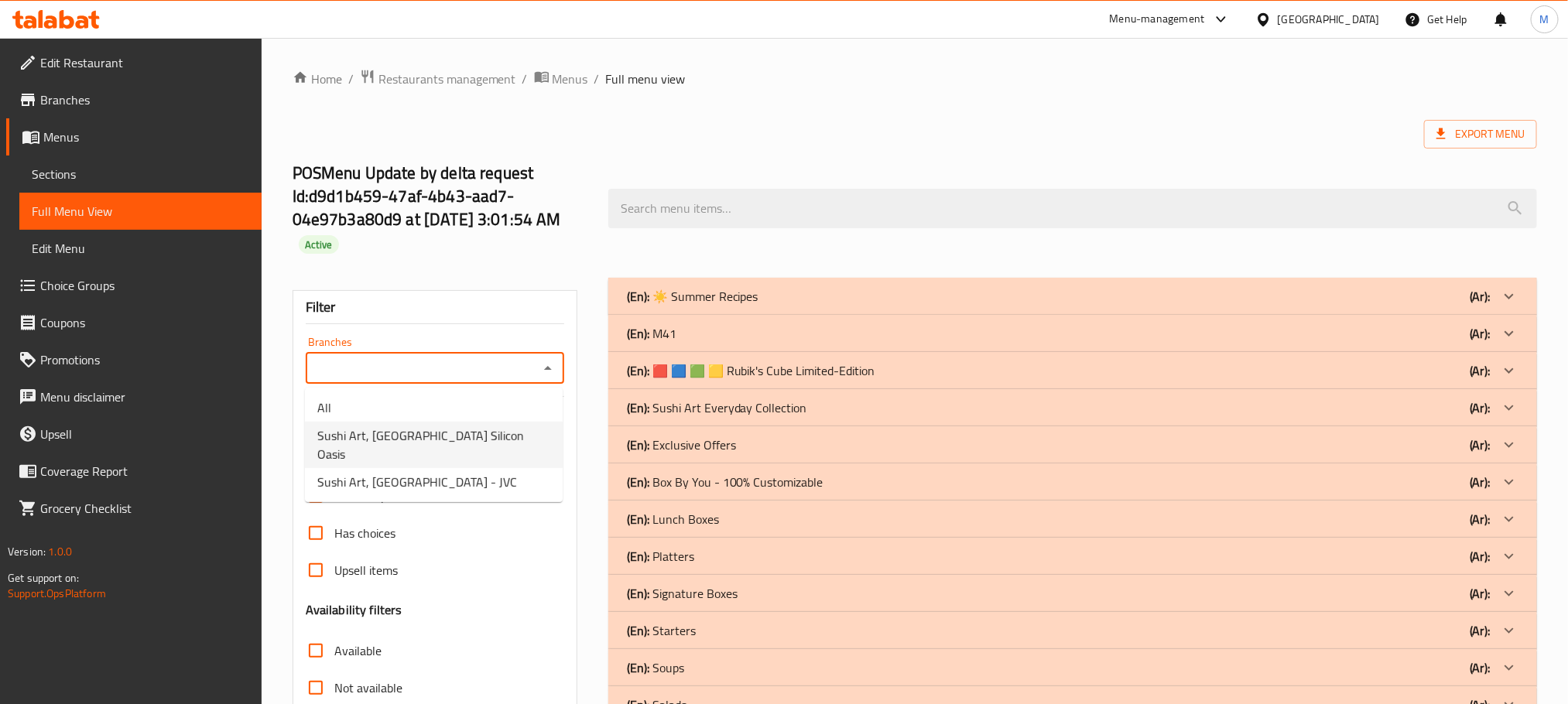
click at [397, 440] on span "Sushi Art, Dubai Silicon Oasis" at bounding box center [434, 444] width 233 height 37
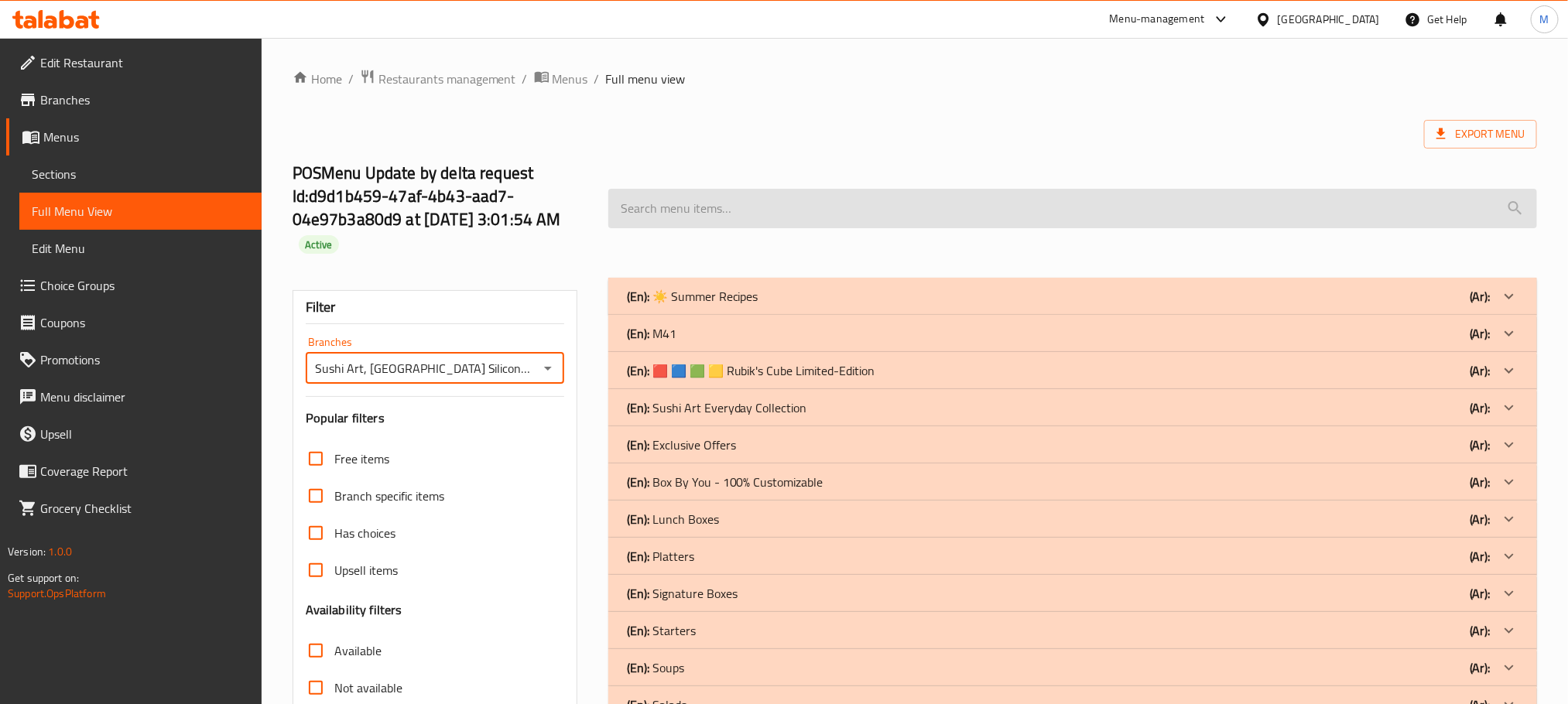
click at [1503, 315] on div at bounding box center [1509, 296] width 37 height 37
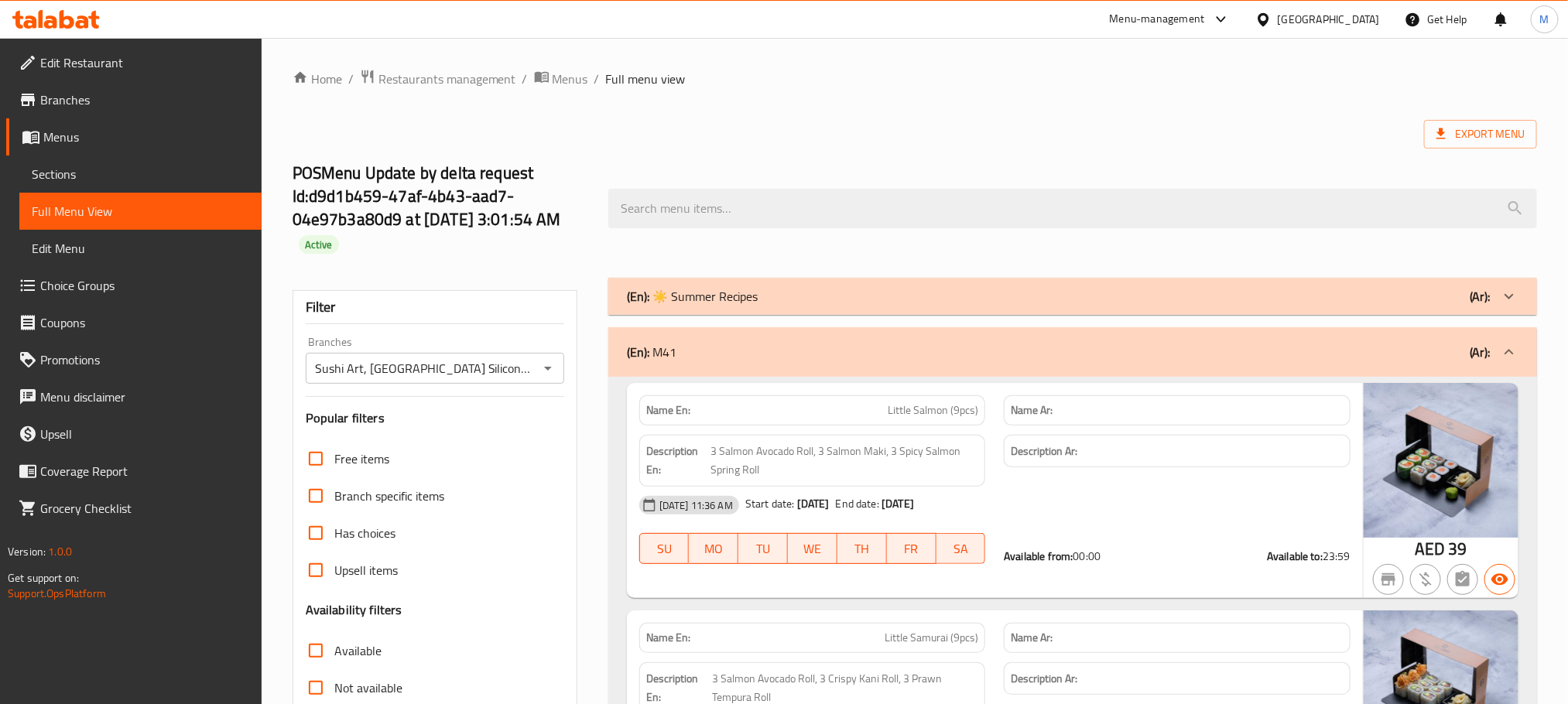
click at [502, 377] on input "Sushi Art, Dubai Silicon Oasis" at bounding box center [423, 368] width 224 height 22
click at [555, 373] on icon "Open" at bounding box center [548, 368] width 18 height 18
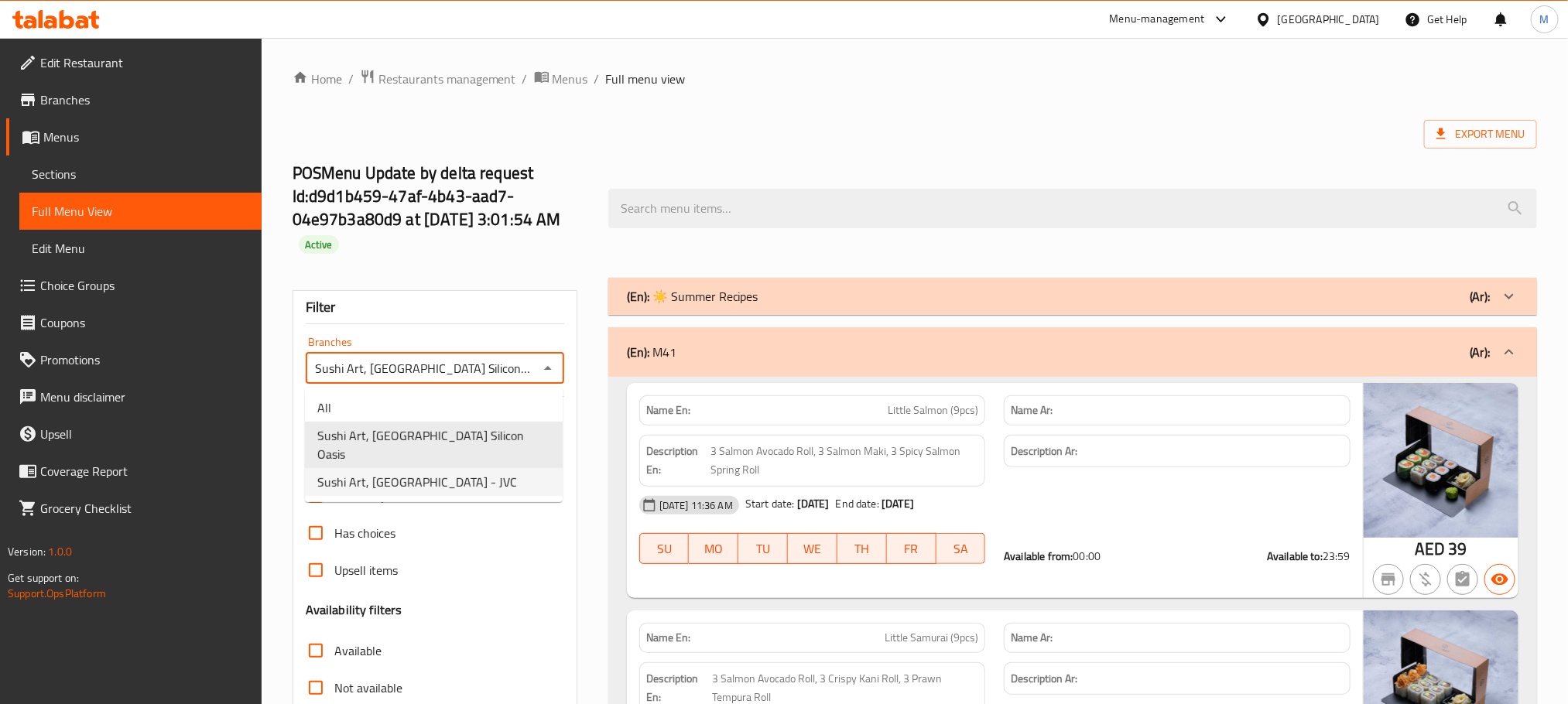
click at [418, 472] on span "Sushi Art, Jumeirah Village Circle - JVC" at bounding box center [417, 481] width 200 height 18
type input "Sushi Art, Jumeirah Village Circle - JVC"
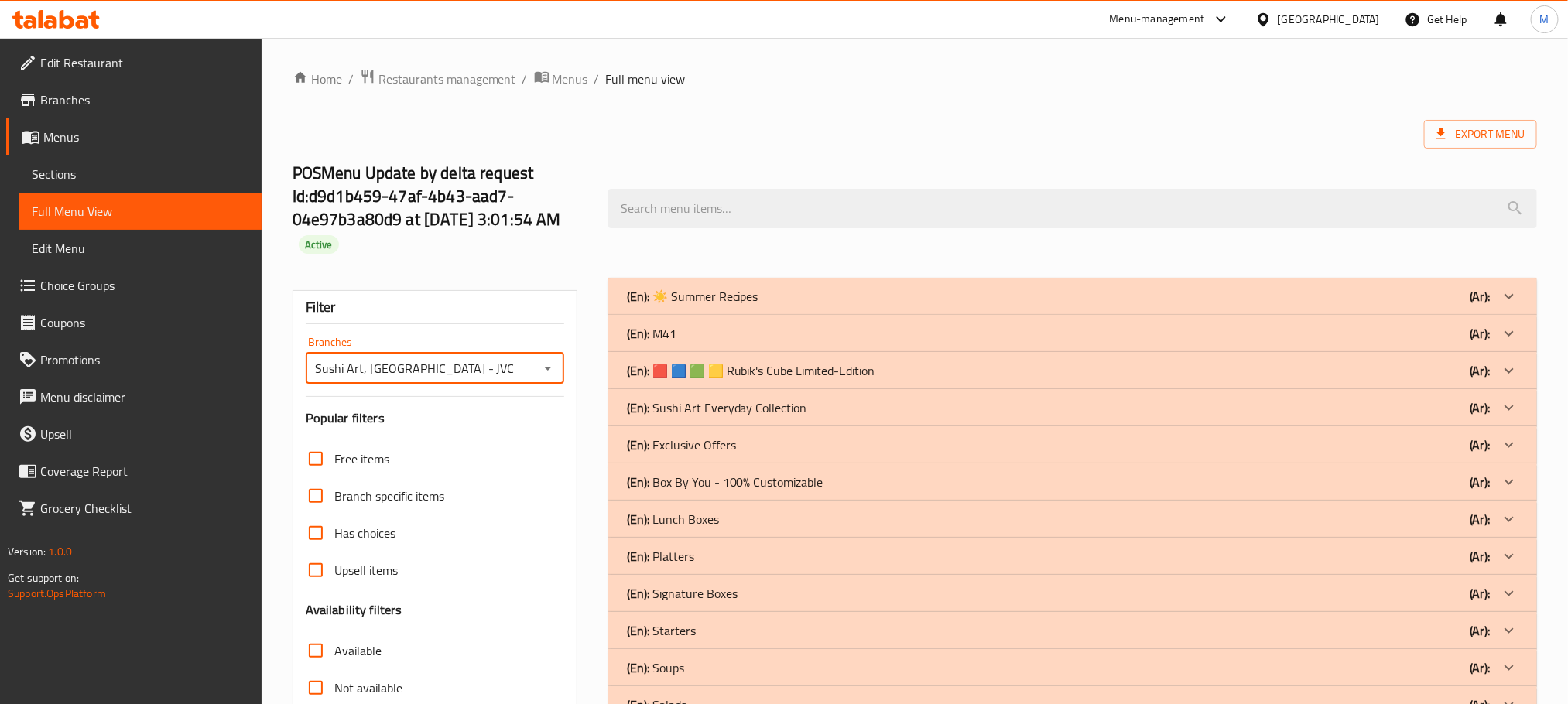
scroll to position [191, 0]
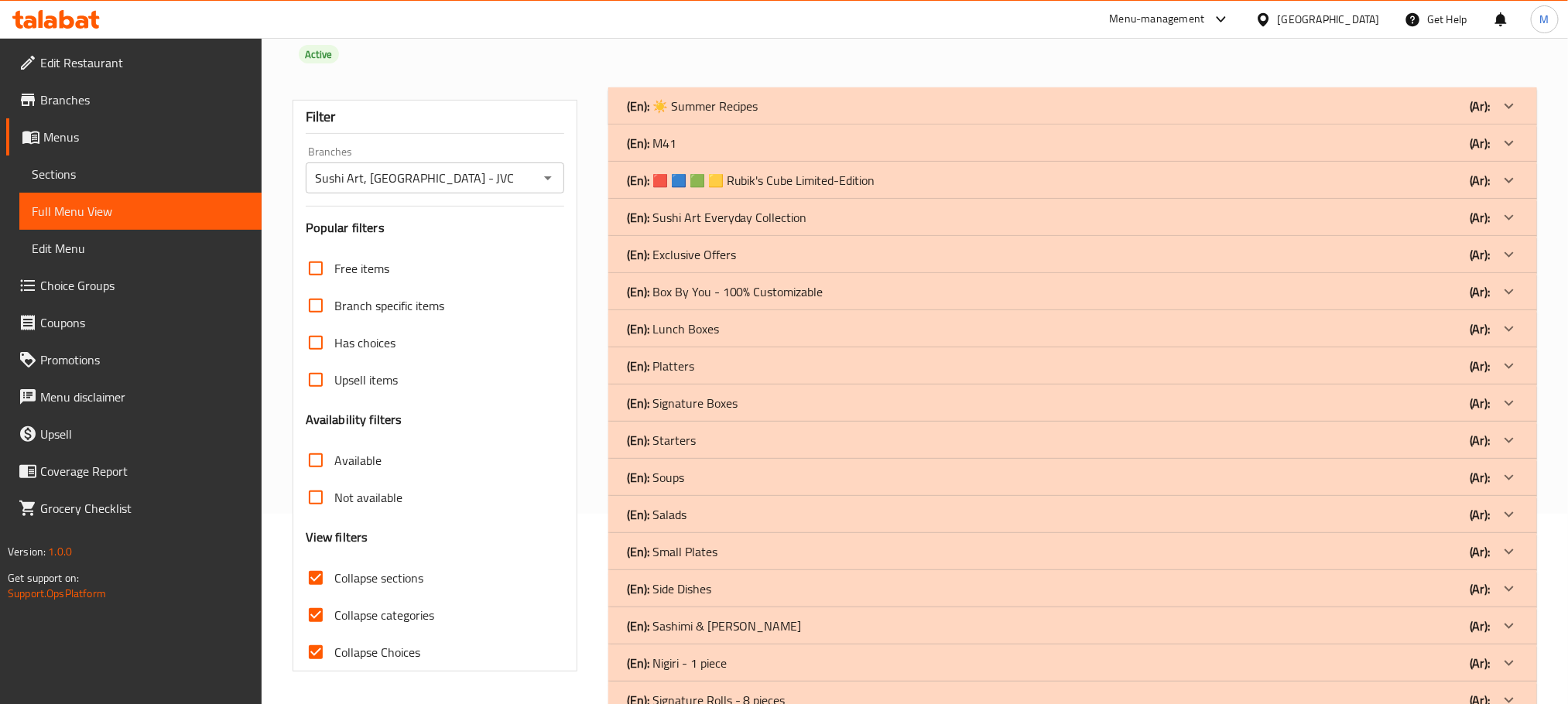
click at [1477, 117] on b "(Ar):" at bounding box center [1480, 106] width 21 height 24
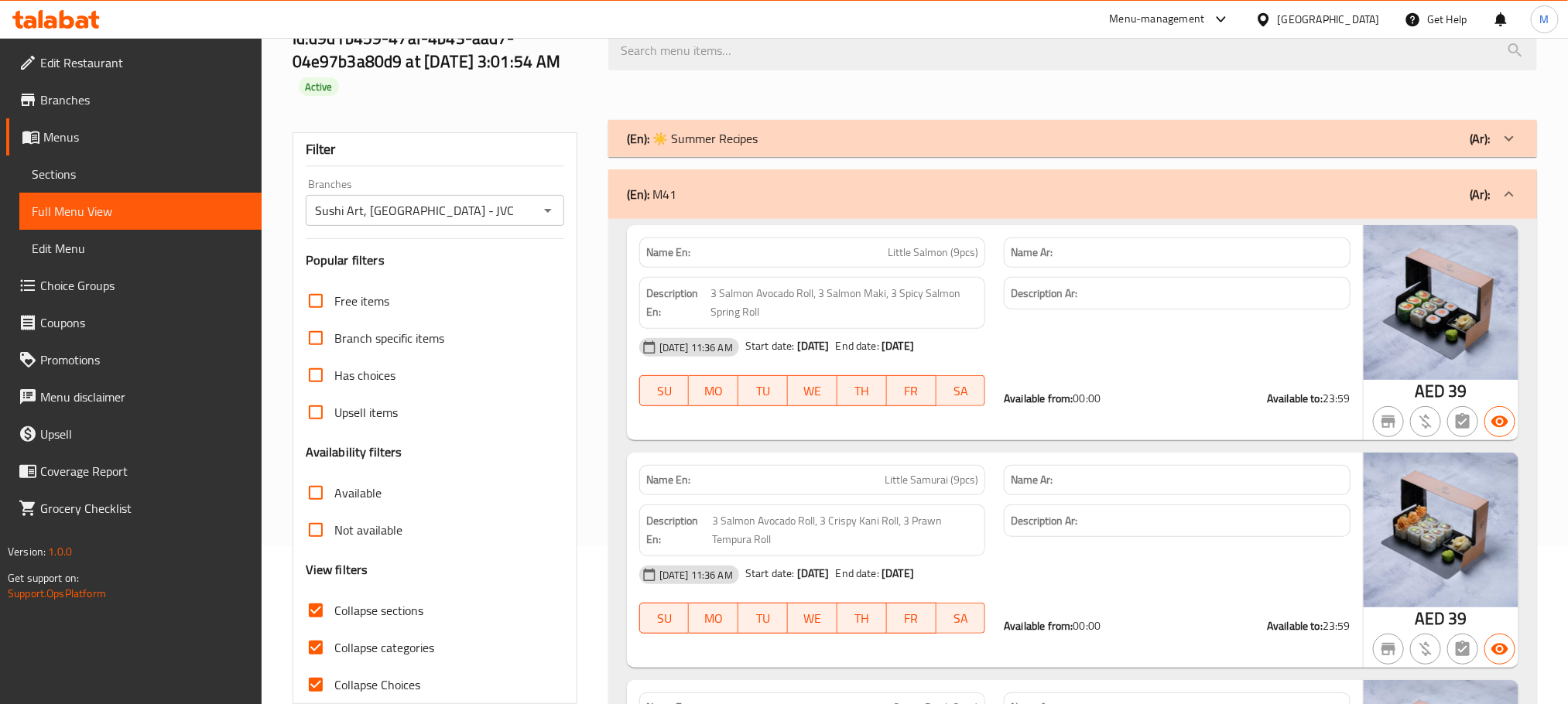
scroll to position [0, 0]
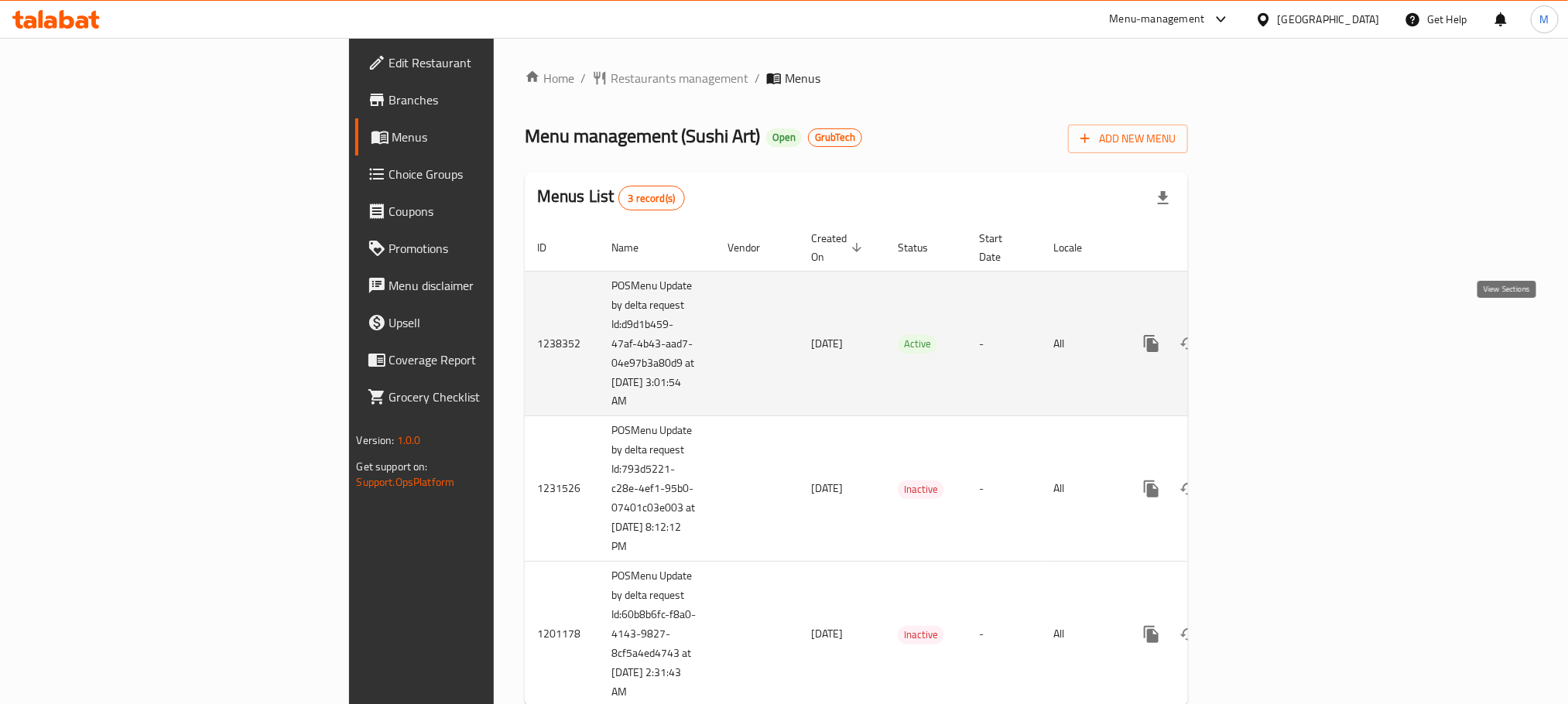
click at [1282, 325] on link "enhanced table" at bounding box center [1263, 343] width 37 height 37
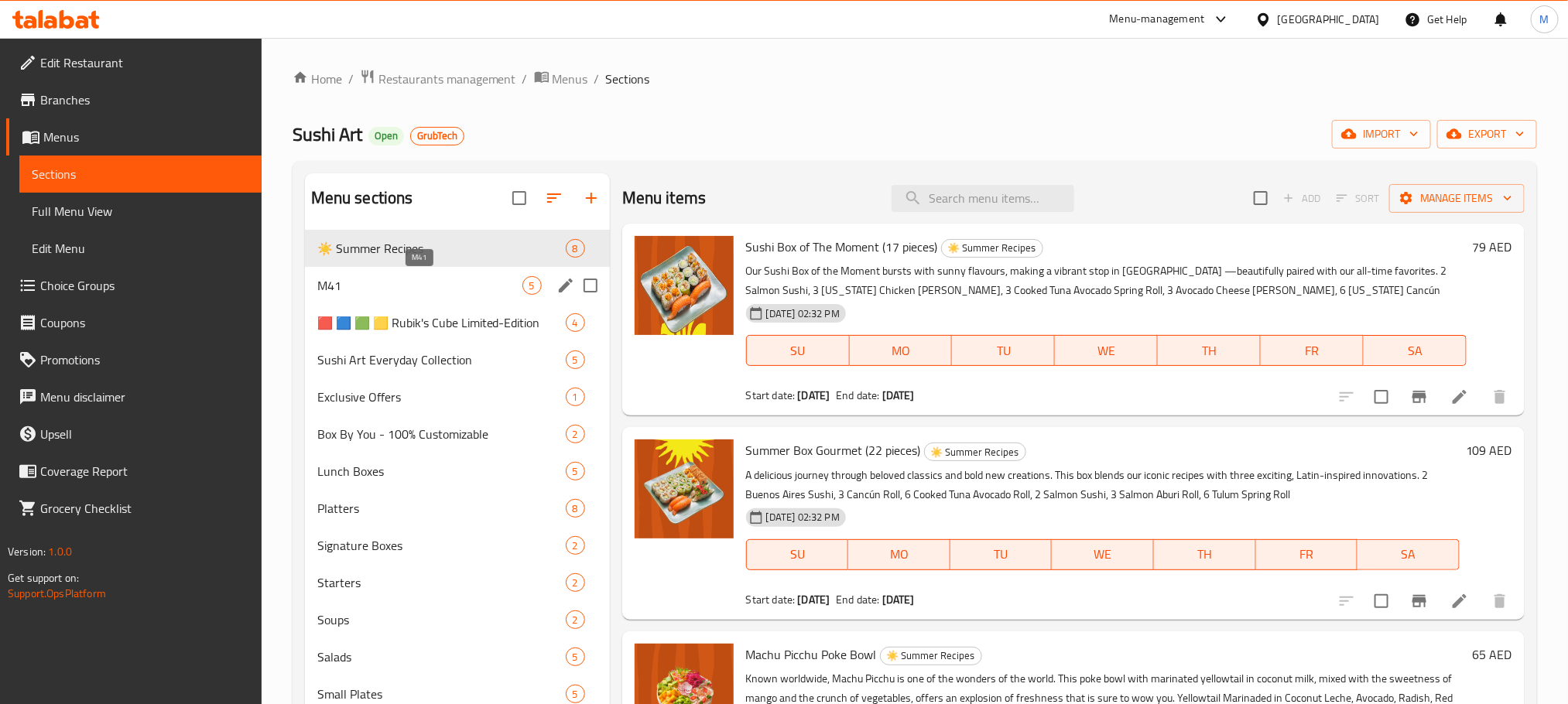
click at [339, 286] on span "M41" at bounding box center [420, 285] width 205 height 18
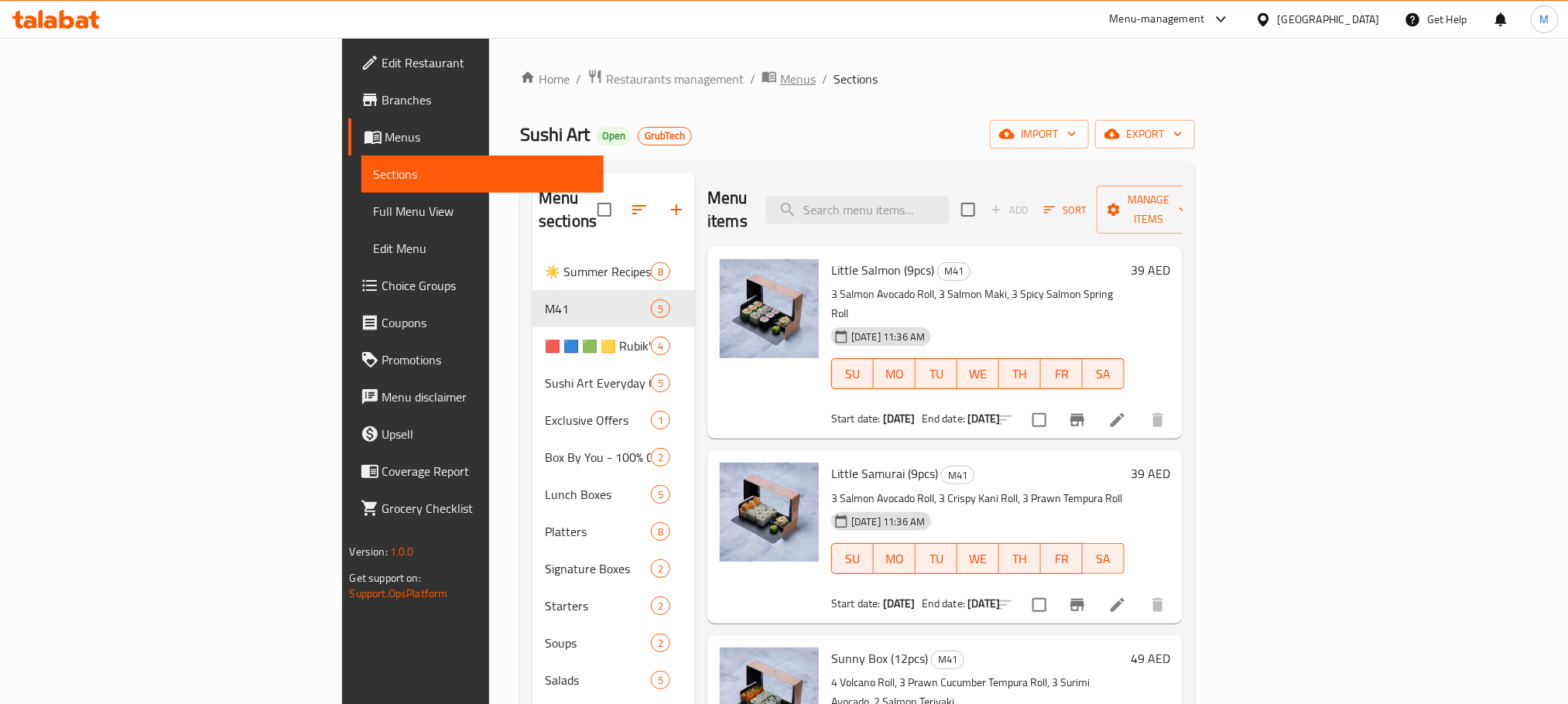
click at [780, 81] on span "Menus" at bounding box center [797, 79] width 35 height 18
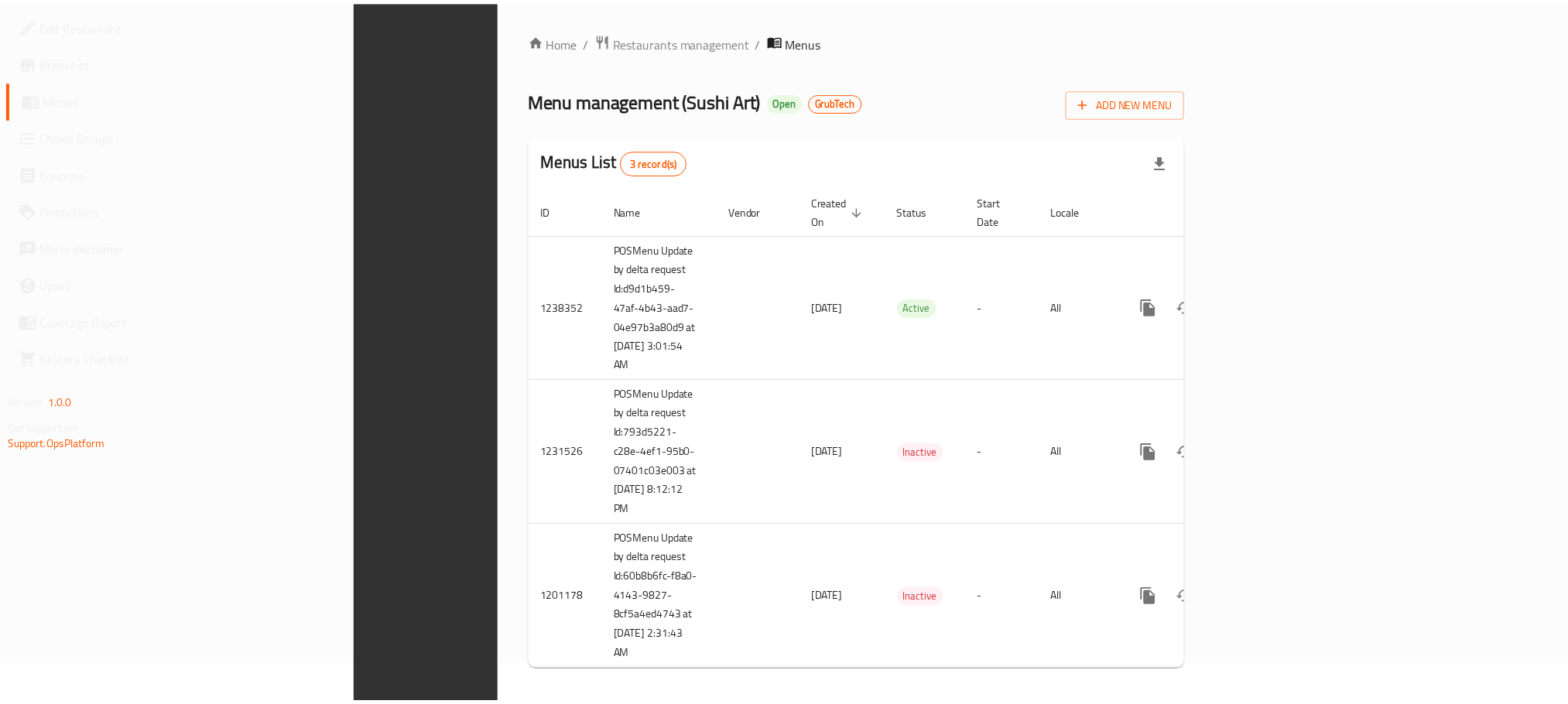
scroll to position [33, 0]
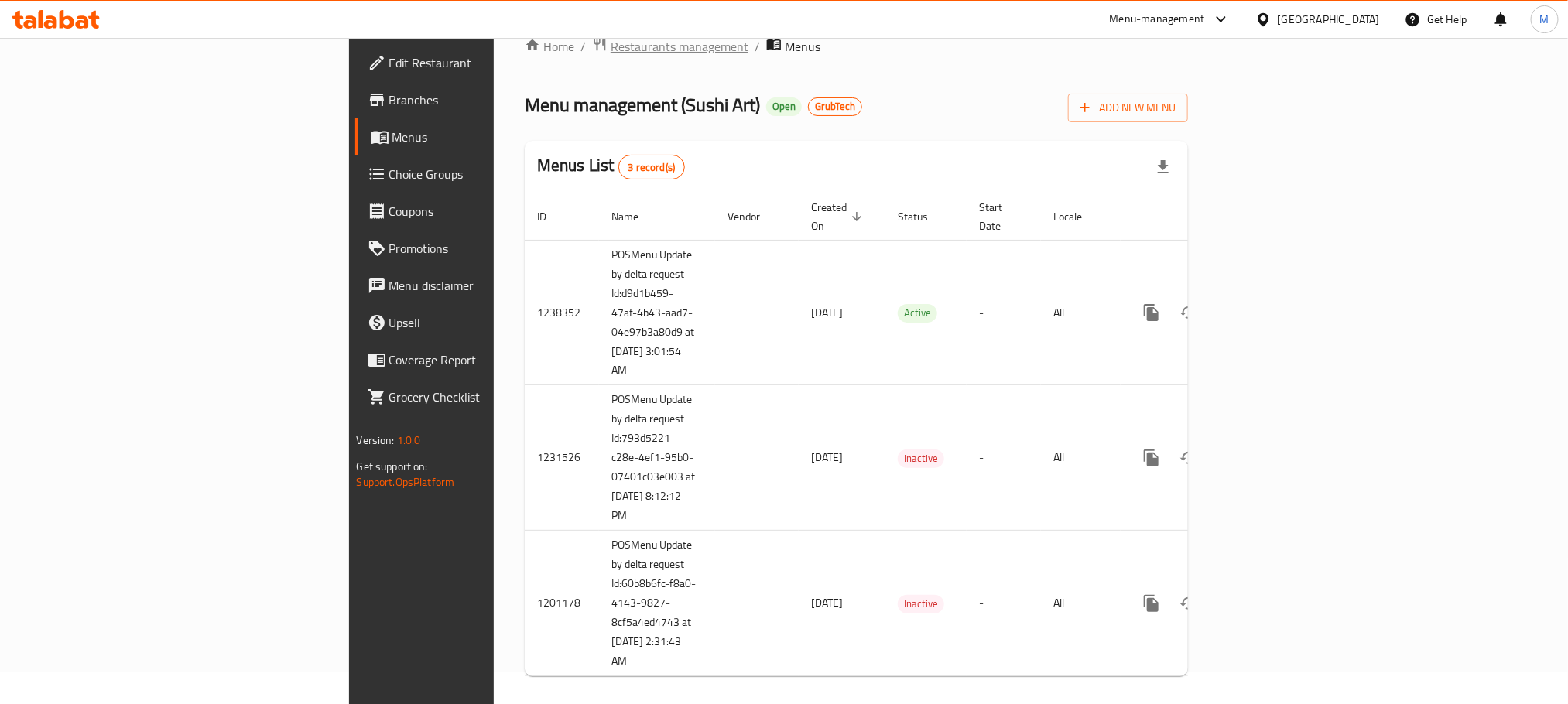
click at [611, 55] on span "Restaurants management" at bounding box center [680, 46] width 138 height 18
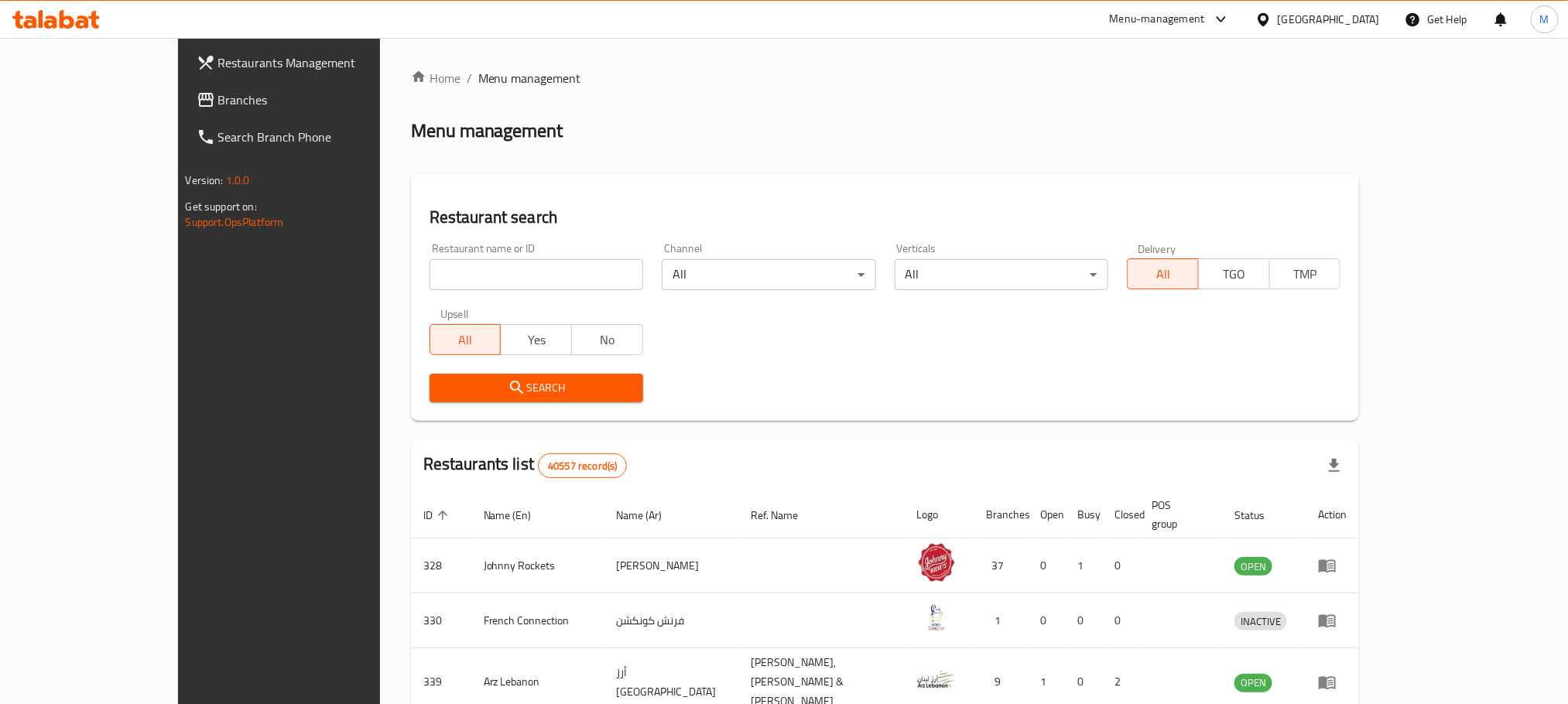
click at [430, 263] on input "search" at bounding box center [536, 274] width 214 height 31
click at [430, 285] on input "search" at bounding box center [536, 274] width 214 height 31
paste input "649103"
type input "649103"
click button "Search" at bounding box center [536, 388] width 214 height 29
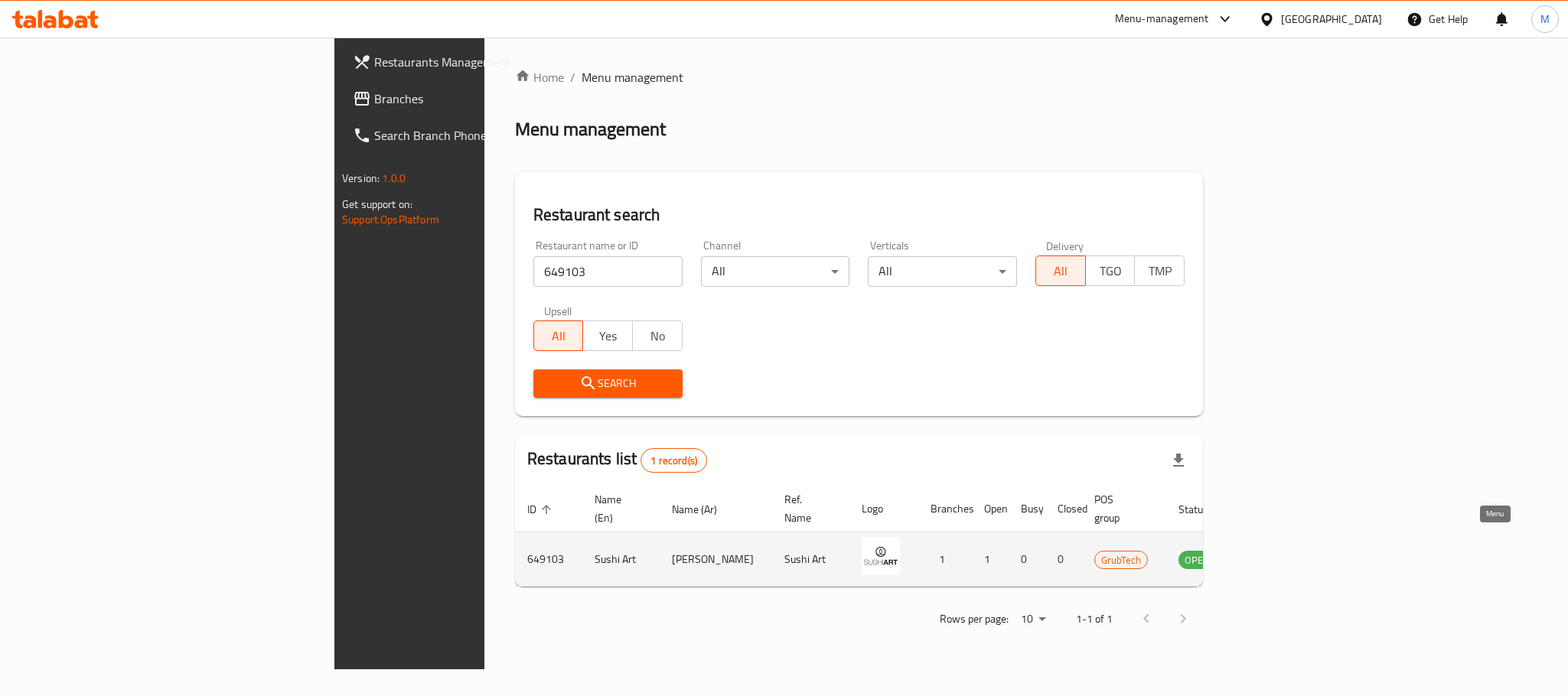
click at [1287, 550] on link "enhanced table" at bounding box center [1273, 559] width 29 height 18
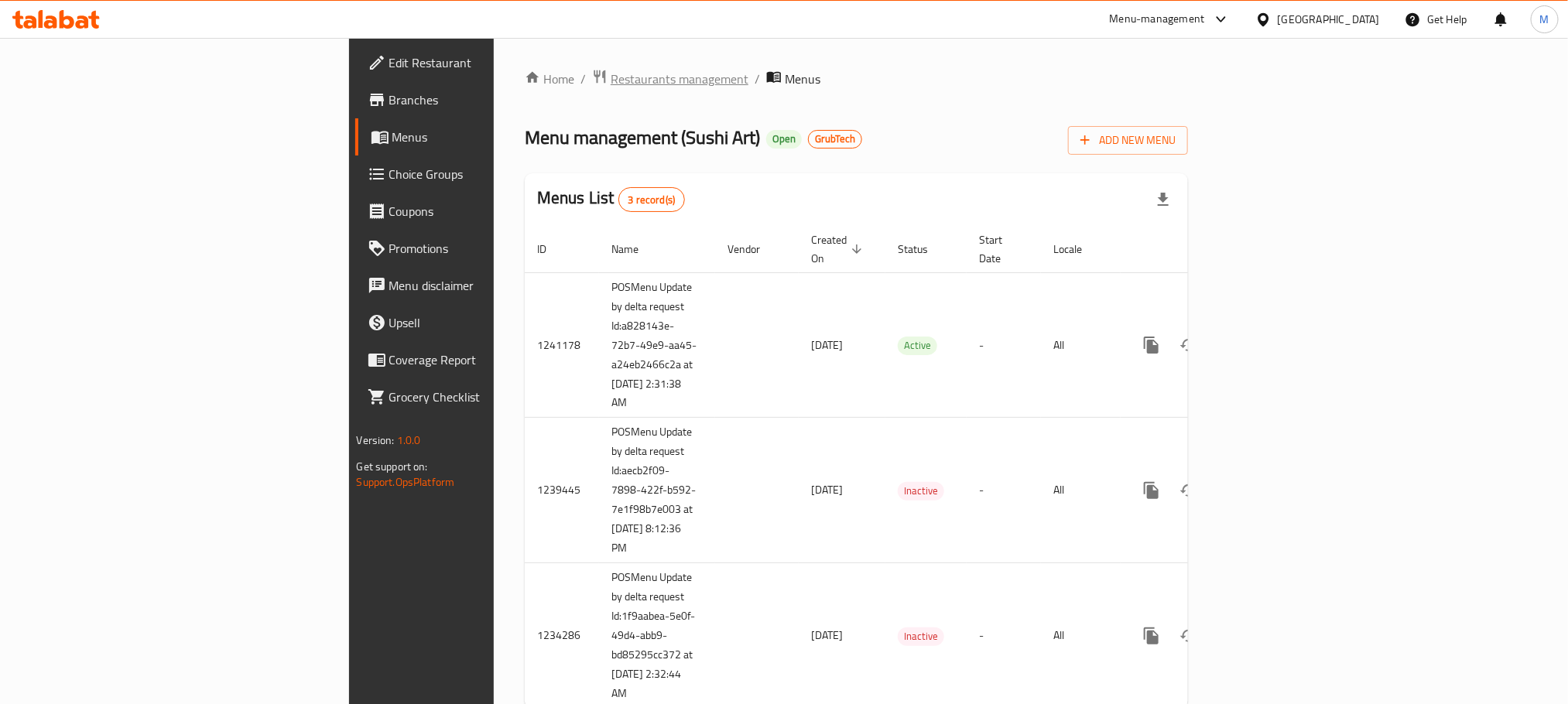
click at [611, 76] on span "Restaurants management" at bounding box center [680, 79] width 138 height 18
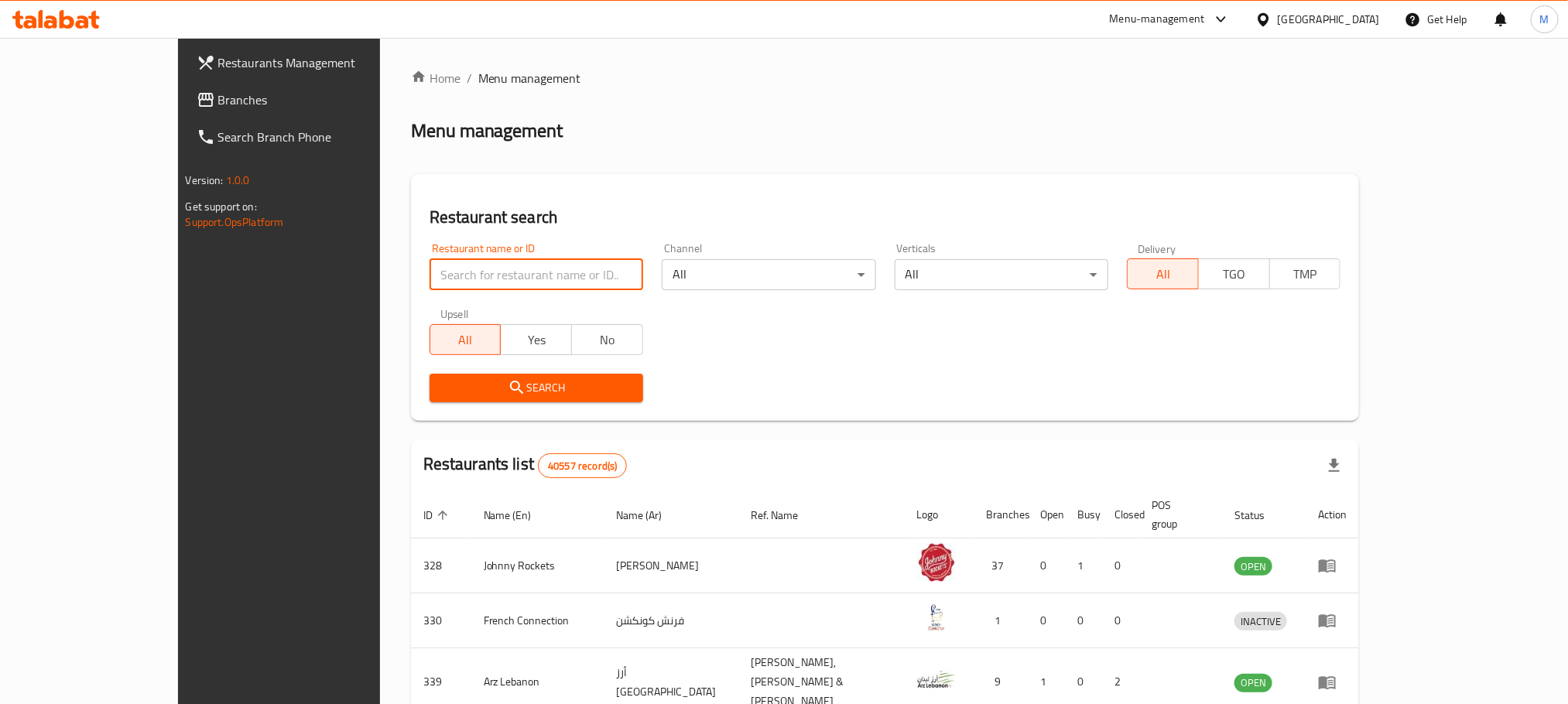
click at [472, 274] on input "search" at bounding box center [536, 274] width 214 height 31
click at [470, 273] on input "search" at bounding box center [536, 274] width 214 height 31
paste input "649103"
type input "649103"
click button "Search" at bounding box center [536, 388] width 214 height 29
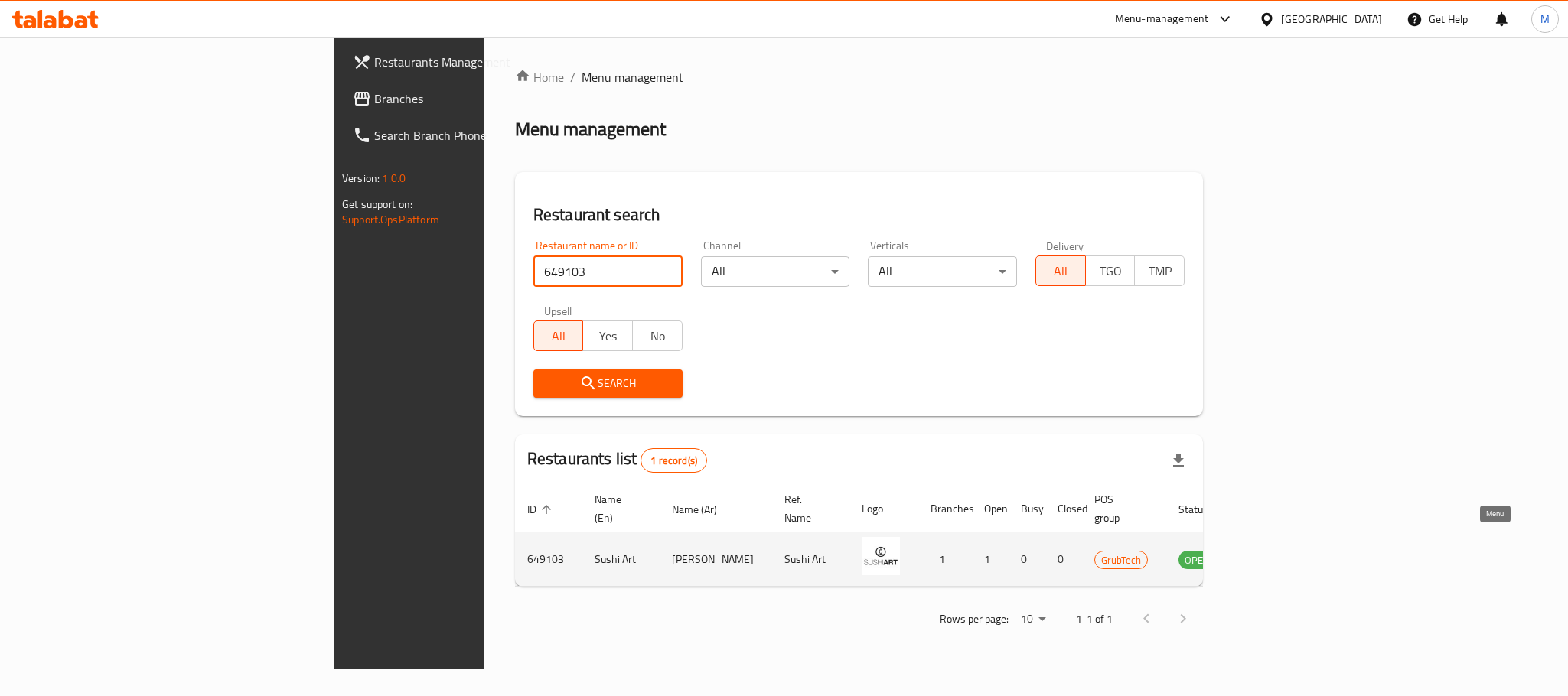
click at [1277, 554] on icon "enhanced table" at bounding box center [1268, 560] width 17 height 13
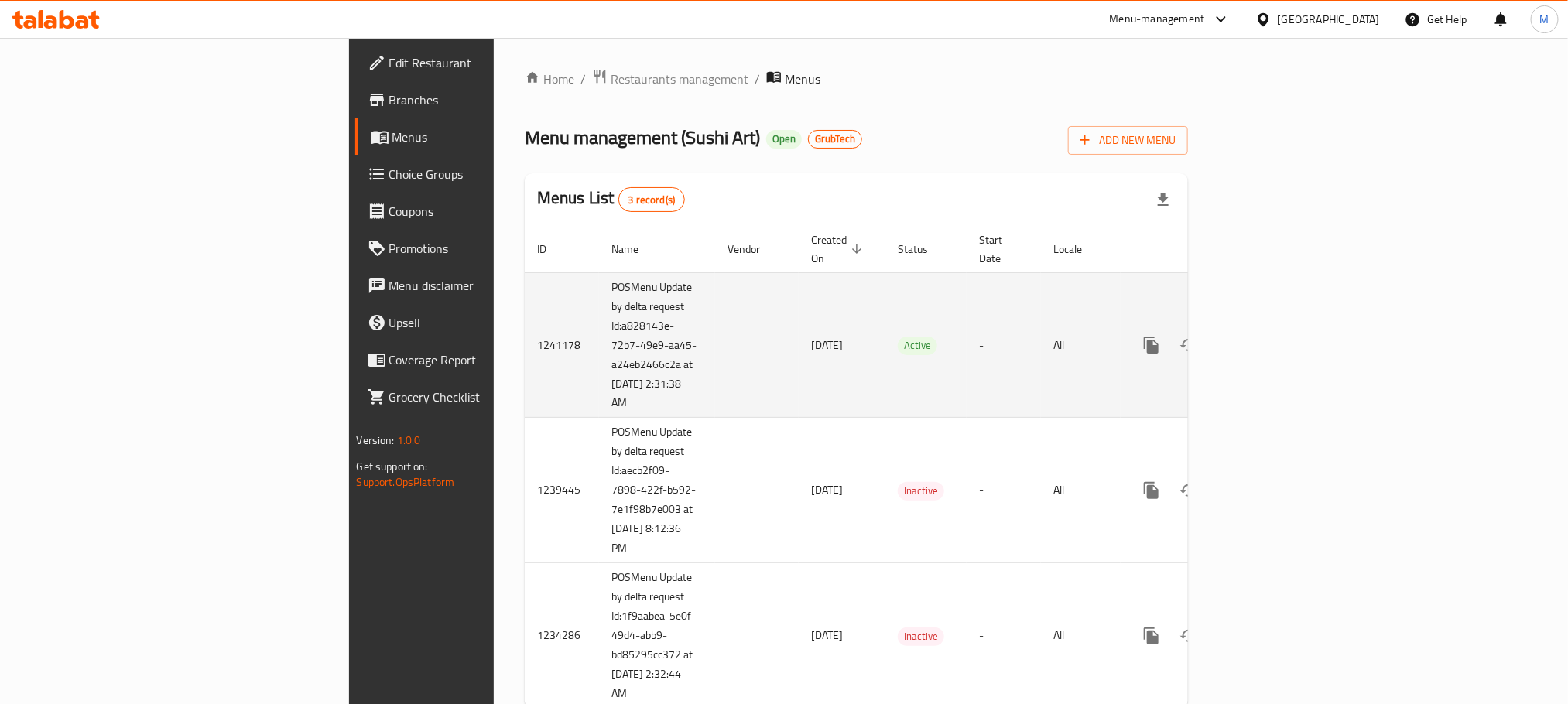
click at [599, 334] on td "POSMenu Update by delta request Id:a828143e-72b7-49e9-aa45-a24eb2466c2a at [DAT…" at bounding box center [657, 345] width 116 height 145
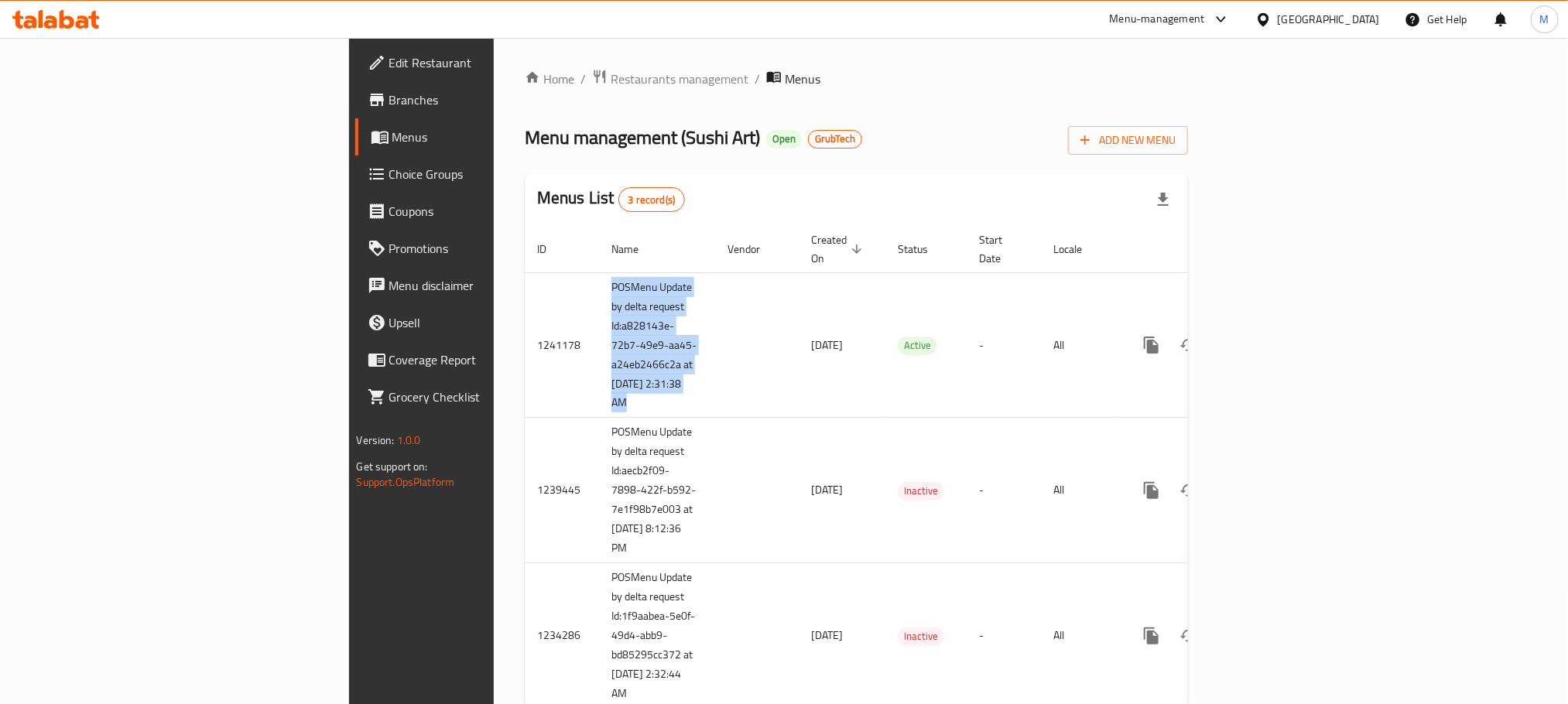
copy td "POSMenu Update by delta request Id:a828143e-72b7-49e9-aa45-a24eb2466c2a at [DAT…"
click at [494, 63] on div "Home / Restaurants management / Menus Menu management ( Sushi Art ) Open GrubTe…" at bounding box center [856, 395] width 725 height 714
click at [611, 84] on span "Restaurants management" at bounding box center [680, 79] width 138 height 18
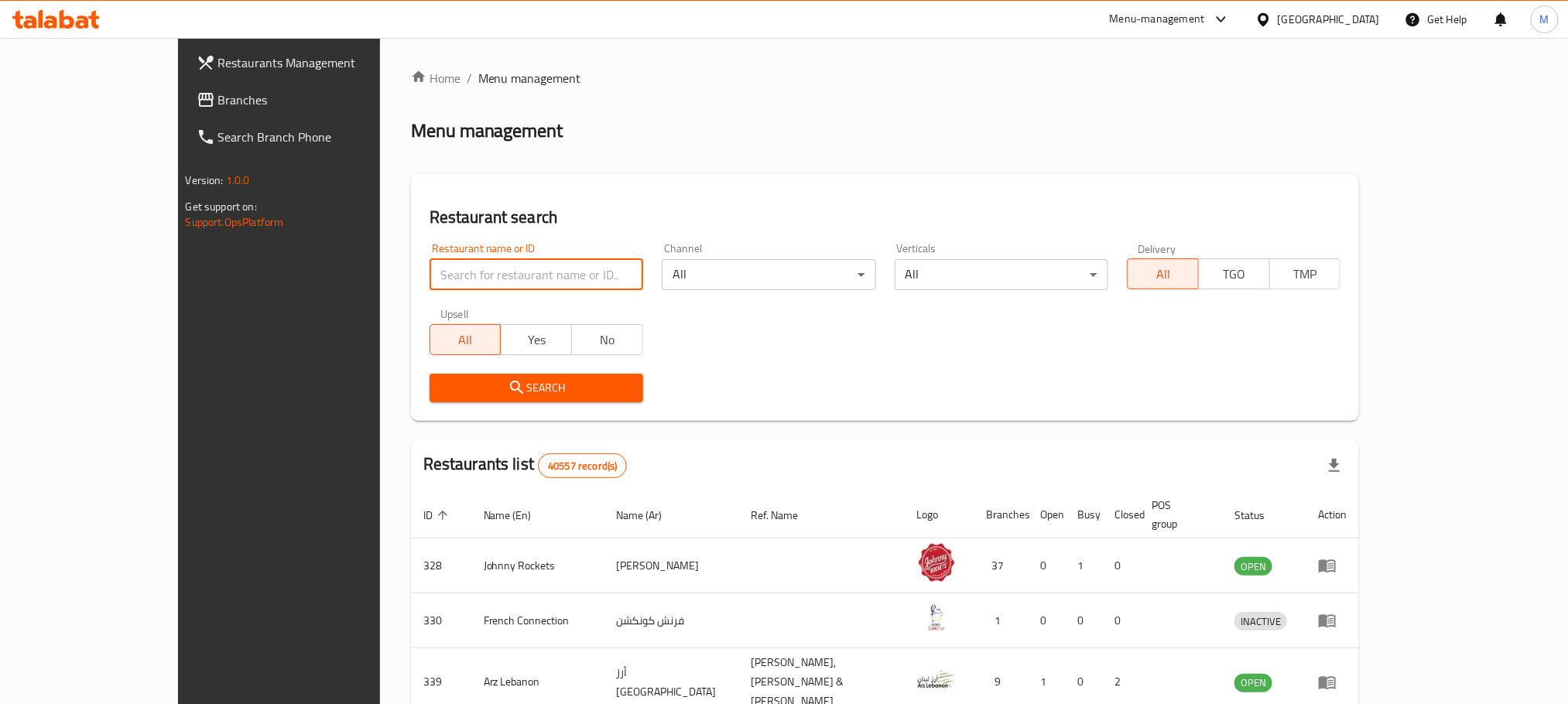
click at [430, 273] on input "search" at bounding box center [536, 274] width 214 height 31
paste input "664948"
type input "664948"
click button "Search" at bounding box center [536, 388] width 214 height 29
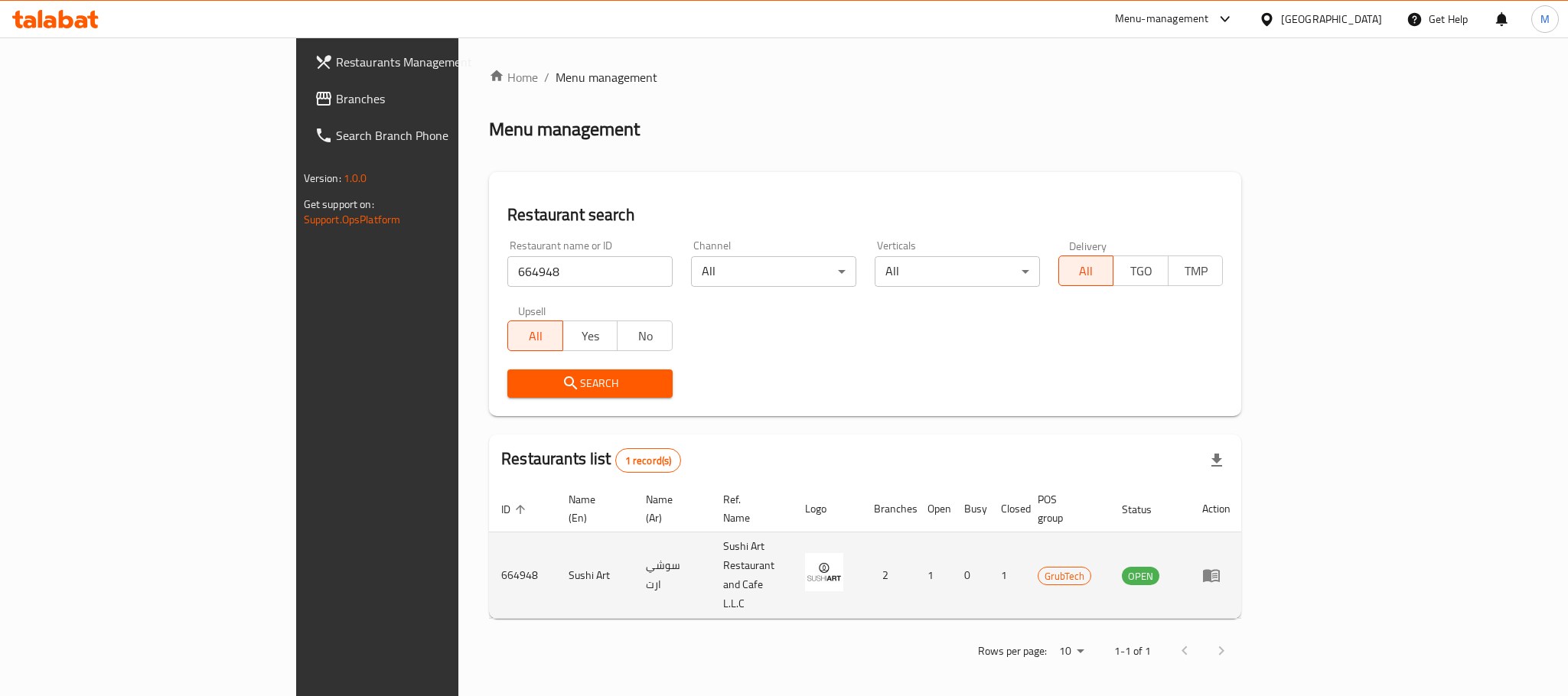
click at [1243, 565] on td "enhanced table" at bounding box center [1216, 576] width 53 height 86
click at [1243, 553] on td "enhanced table" at bounding box center [1216, 576] width 53 height 86
click at [1220, 566] on icon "enhanced table" at bounding box center [1211, 575] width 18 height 18
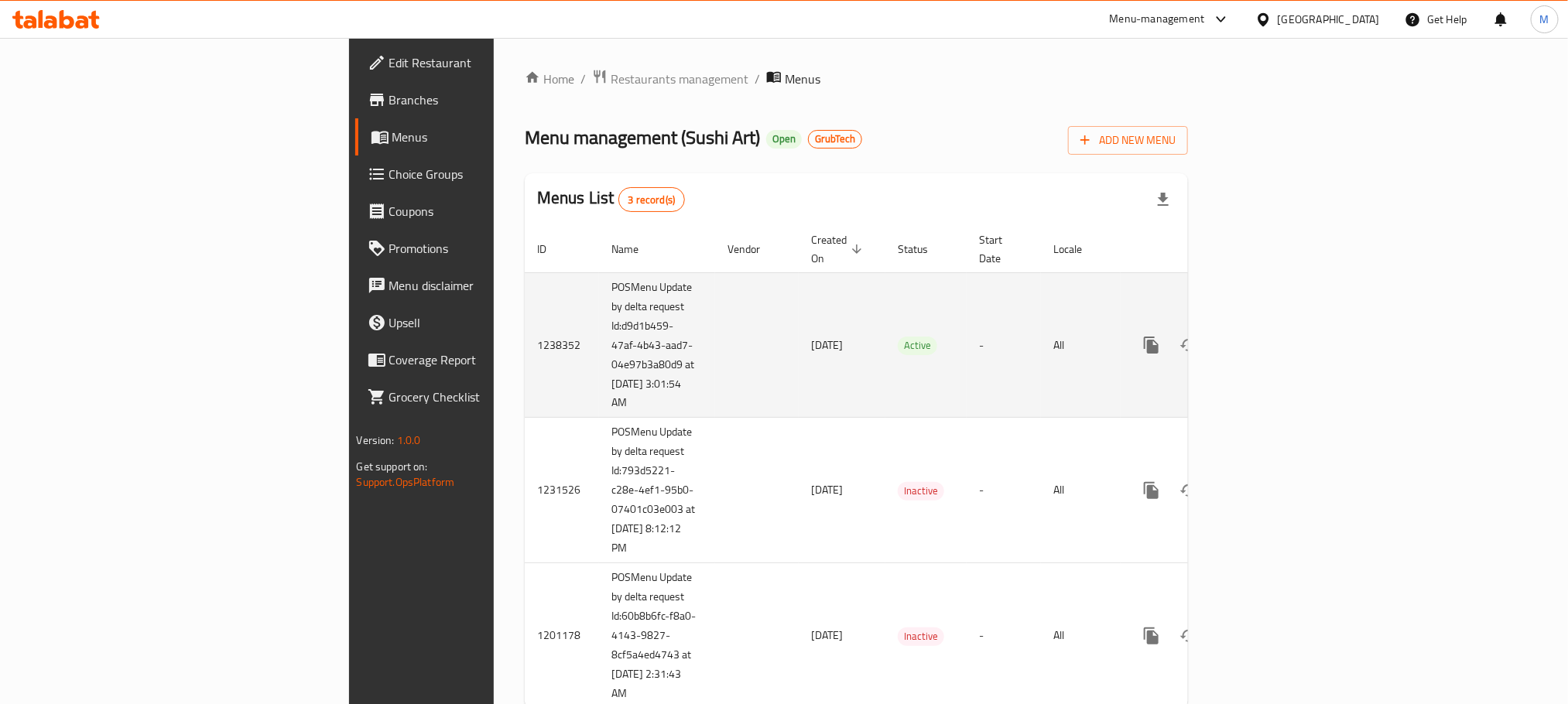
click at [599, 351] on td "POSMenu Update by delta request Id:d9d1b459-47af-4b43-aad7-04e97b3a80d9 at 8/11…" at bounding box center [657, 345] width 116 height 145
copy td "POSMenu Update by delta request Id:d9d1b459-47af-4b43-aad7-04e97b3a80d9 at 8/11…"
click at [599, 293] on td "POSMenu Update by delta request Id:d9d1b459-47af-4b43-aad7-04e97b3a80d9 at 8/11…" at bounding box center [657, 345] width 116 height 145
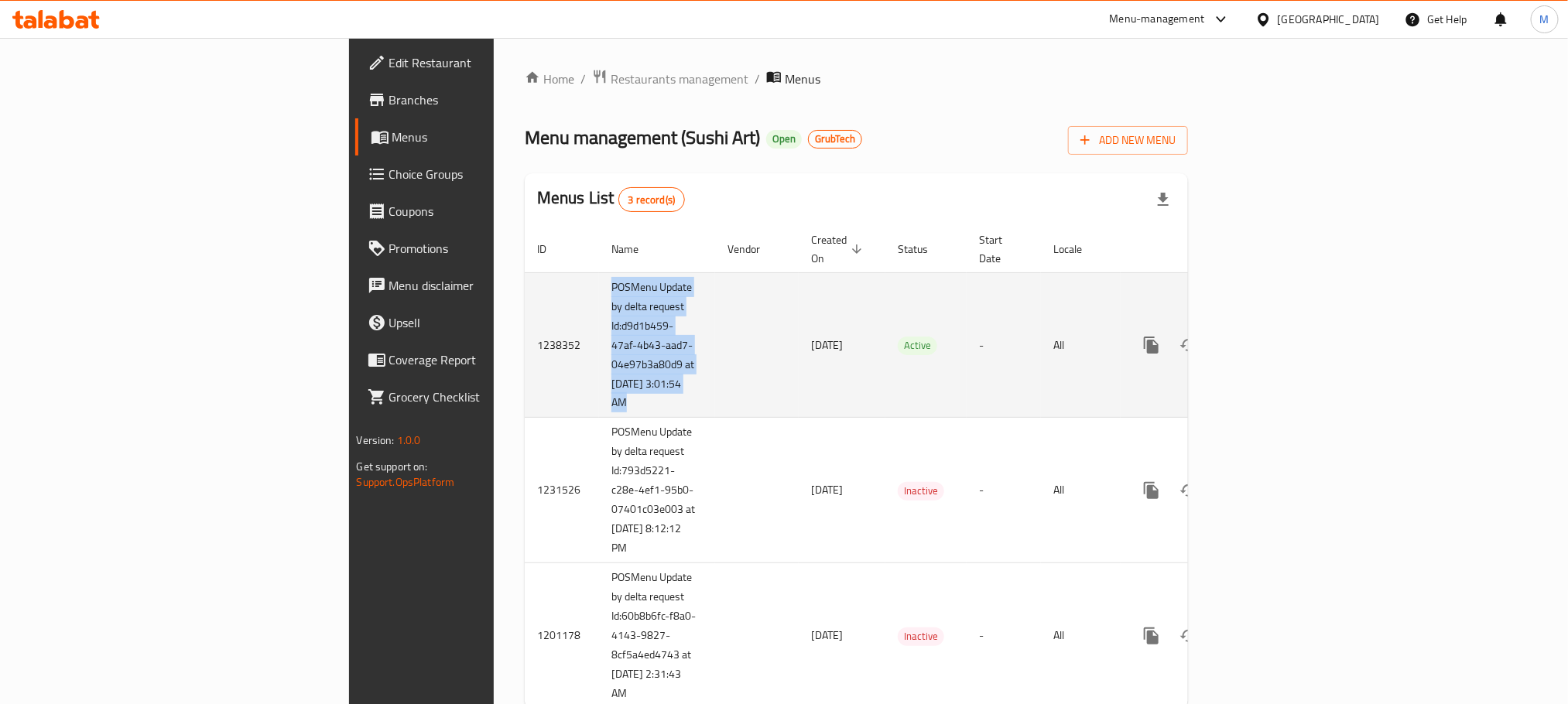
drag, startPoint x: 369, startPoint y: 352, endPoint x: 381, endPoint y: 270, distance: 82.9
click at [599, 273] on td "POSMenu Update by delta request Id:d9d1b459-47af-4b43-aad7-04e97b3a80d9 at 8/11…" at bounding box center [657, 345] width 116 height 145
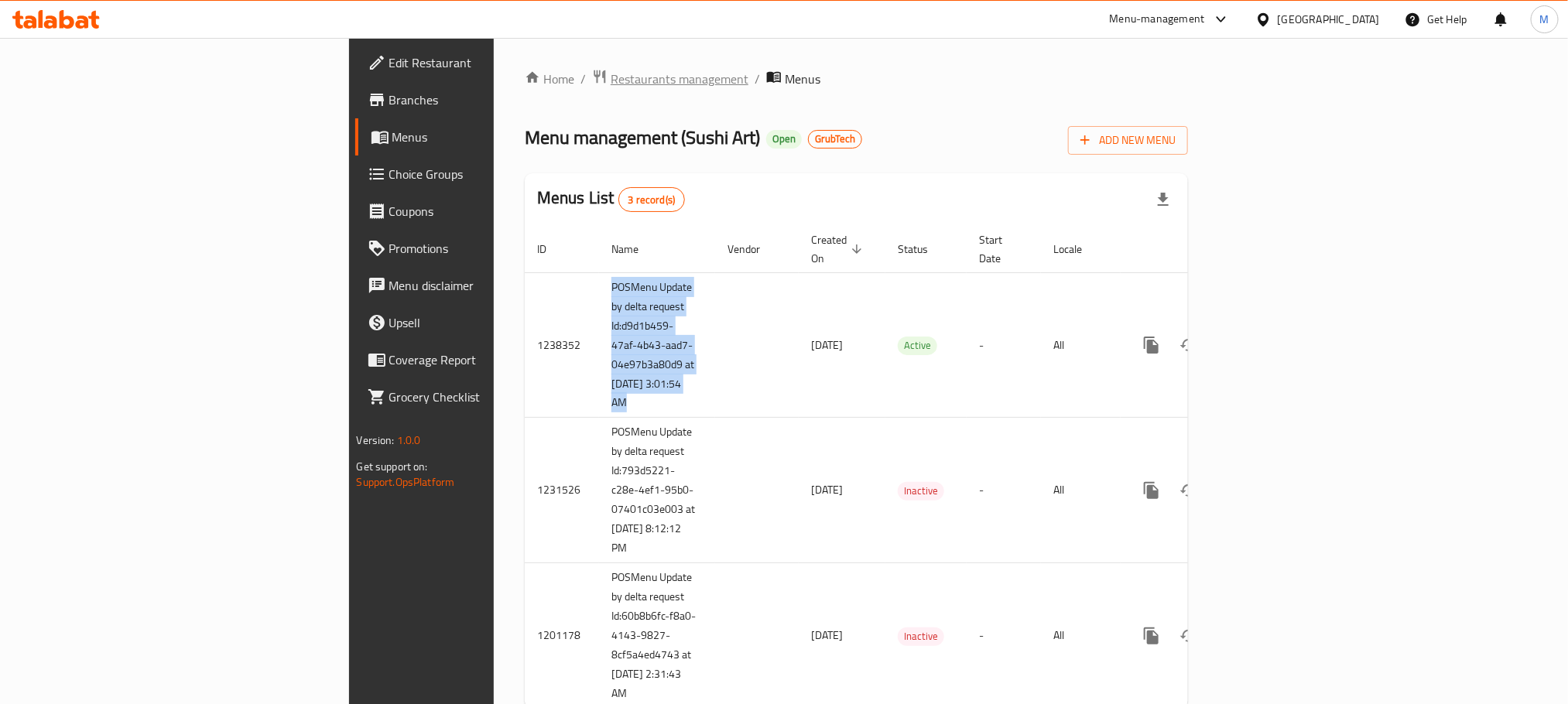
click at [611, 84] on span "Restaurants management" at bounding box center [680, 79] width 138 height 18
